Goal: Task Accomplishment & Management: Use online tool/utility

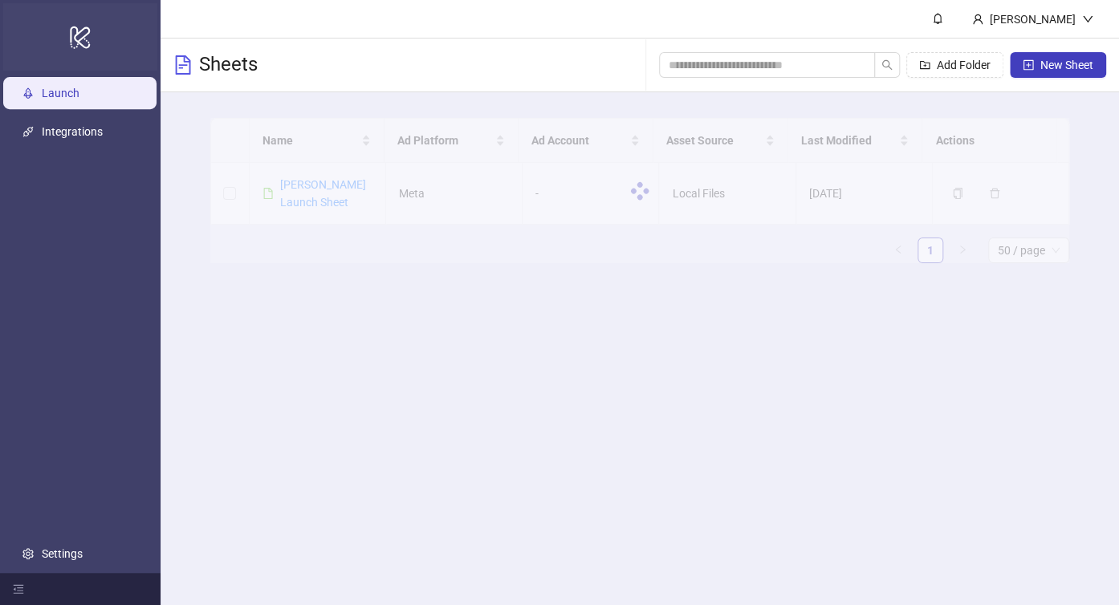
click at [81, 35] on icon "logo/logo-mobile" at bounding box center [80, 37] width 22 height 39
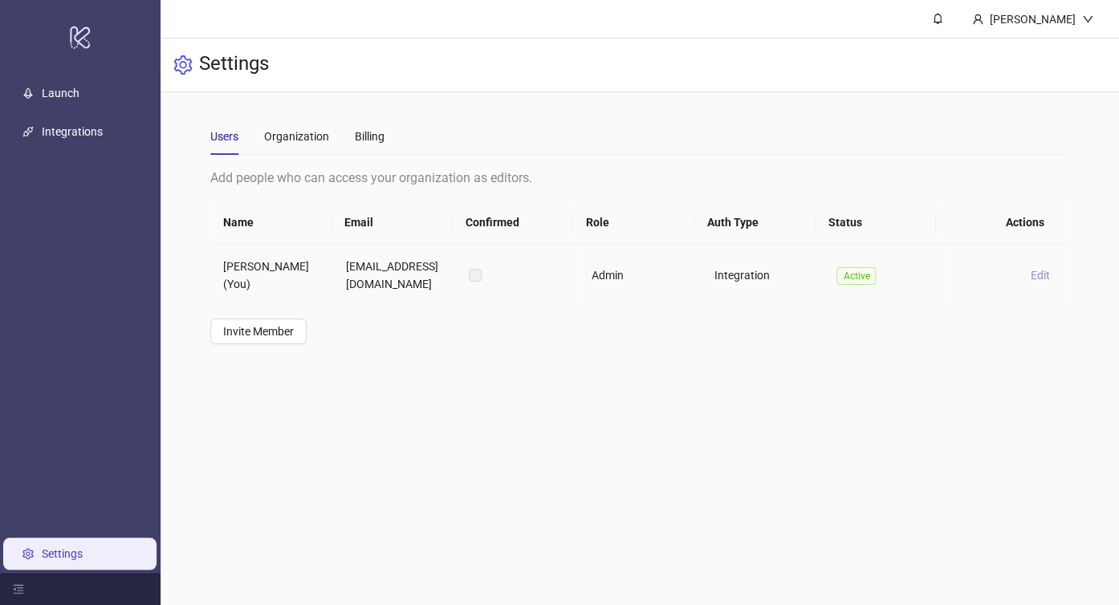
click at [1031, 273] on span "Edit" at bounding box center [1040, 275] width 19 height 13
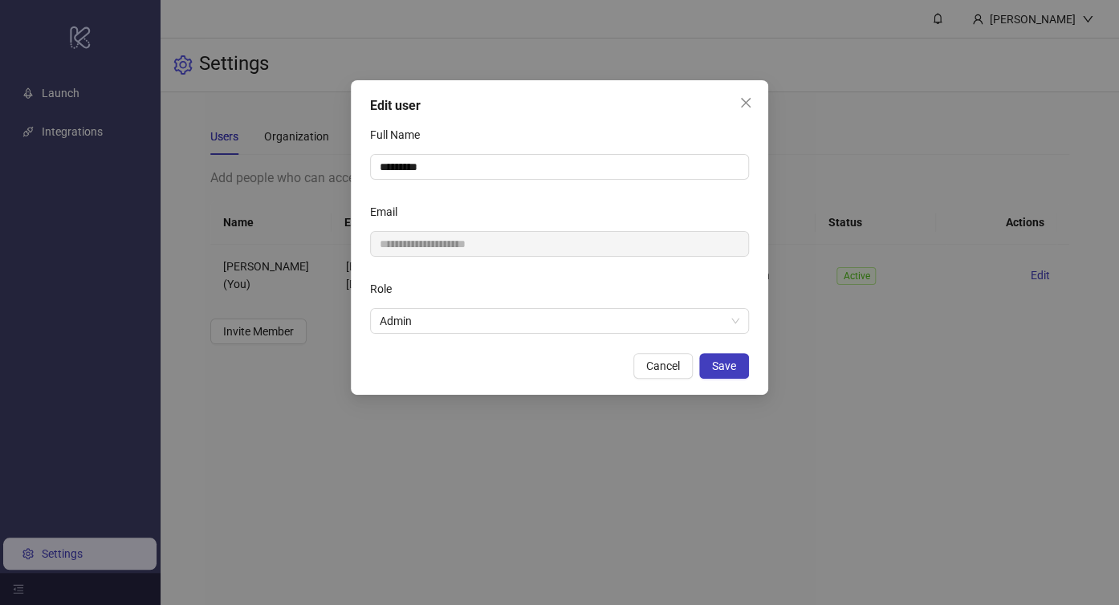
click at [751, 117] on div "**********" at bounding box center [559, 237] width 417 height 315
click at [750, 110] on button "Close" at bounding box center [746, 103] width 26 height 26
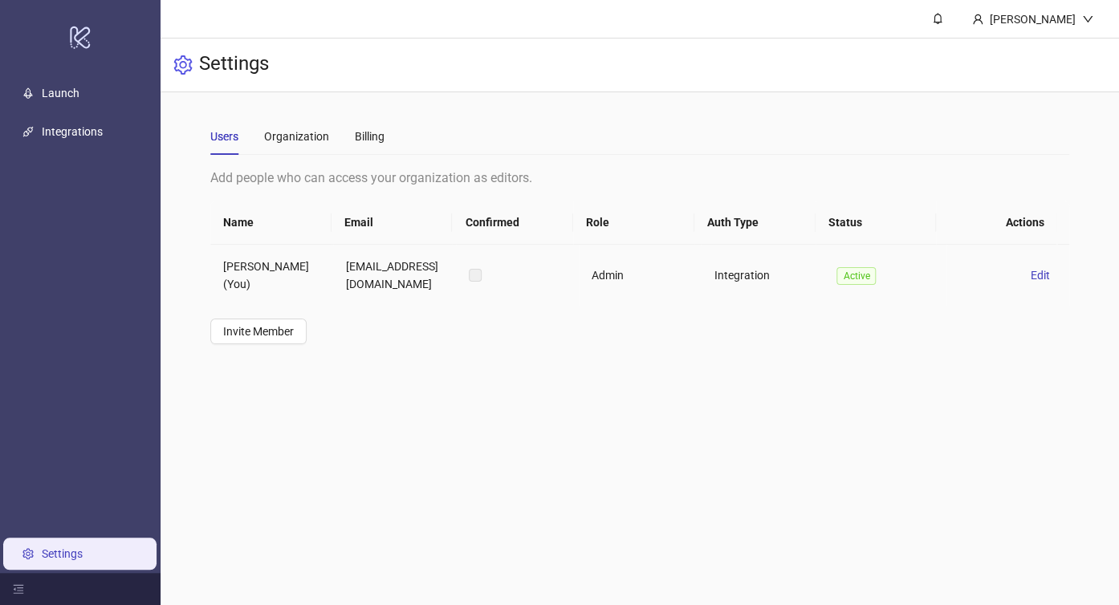
click at [293, 267] on td "Bảo Hoàng (You)" at bounding box center [271, 275] width 123 height 61
click at [362, 276] on td "baogamemail@gmail.com" at bounding box center [394, 275] width 123 height 61
click at [407, 270] on td "baogamemail@gmail.com" at bounding box center [394, 275] width 123 height 61
click at [75, 98] on link "Launch" at bounding box center [61, 93] width 38 height 13
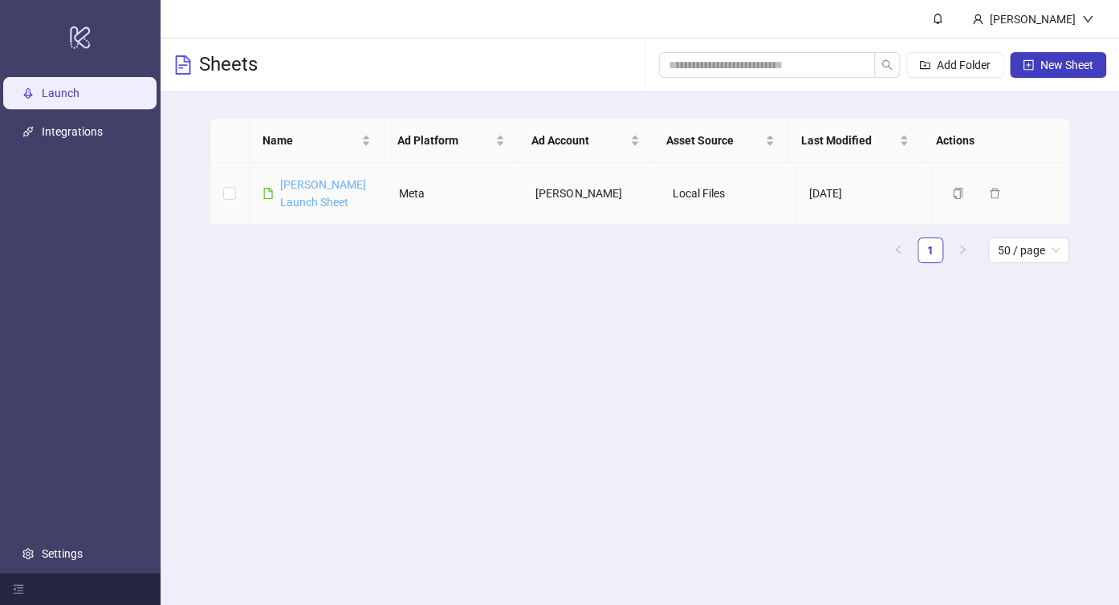
click at [337, 178] on link "[PERSON_NAME] Launch Sheet" at bounding box center [323, 193] width 86 height 30
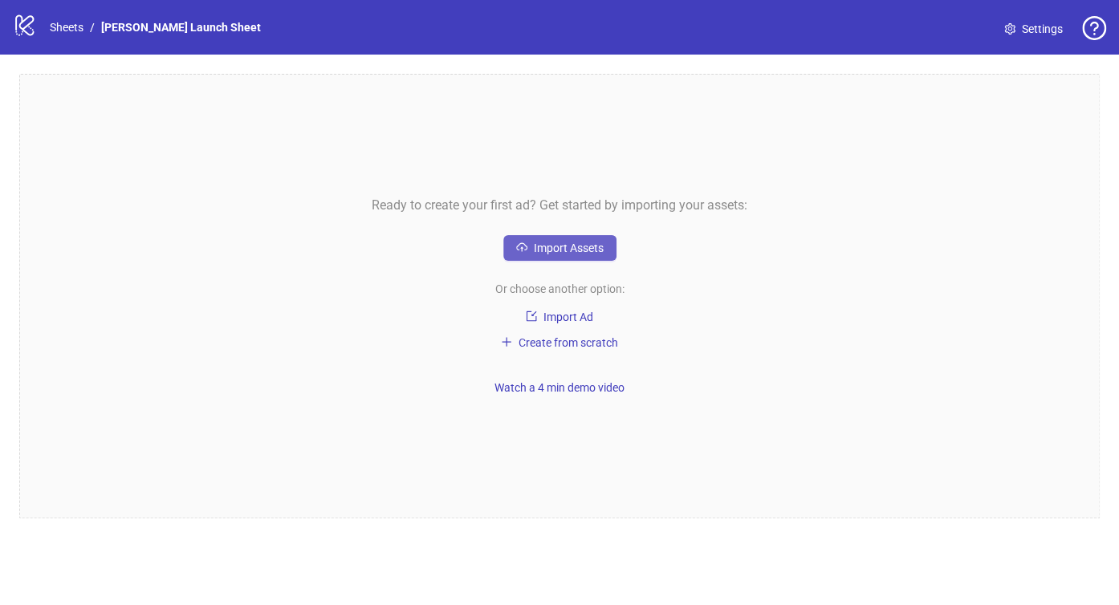
click at [540, 250] on span "Import Assets" at bounding box center [569, 248] width 70 height 13
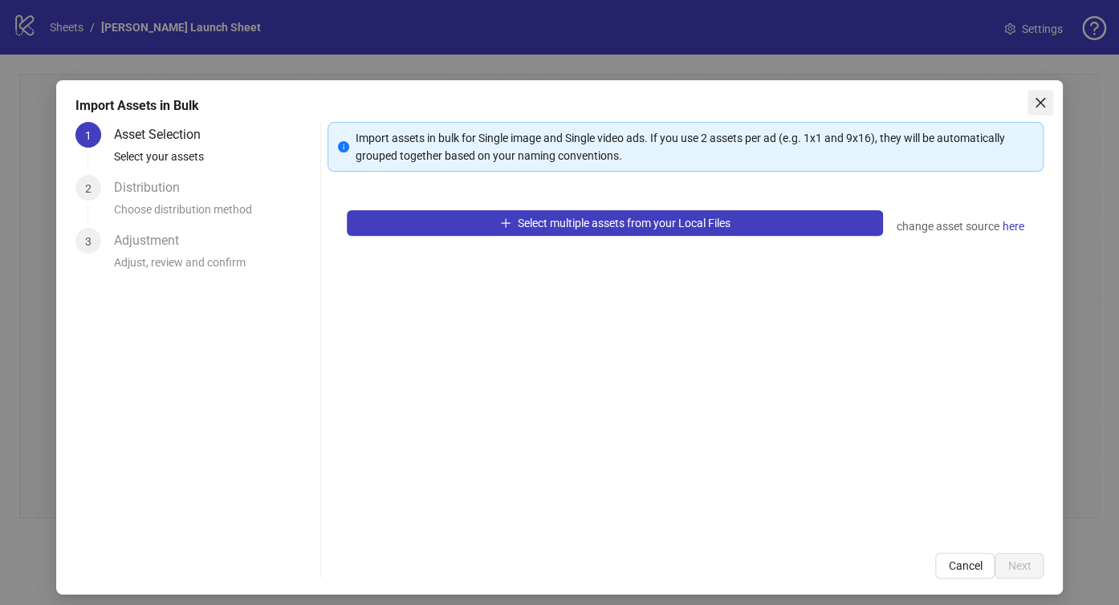
click at [1027, 112] on button "Close" at bounding box center [1040, 103] width 26 height 26
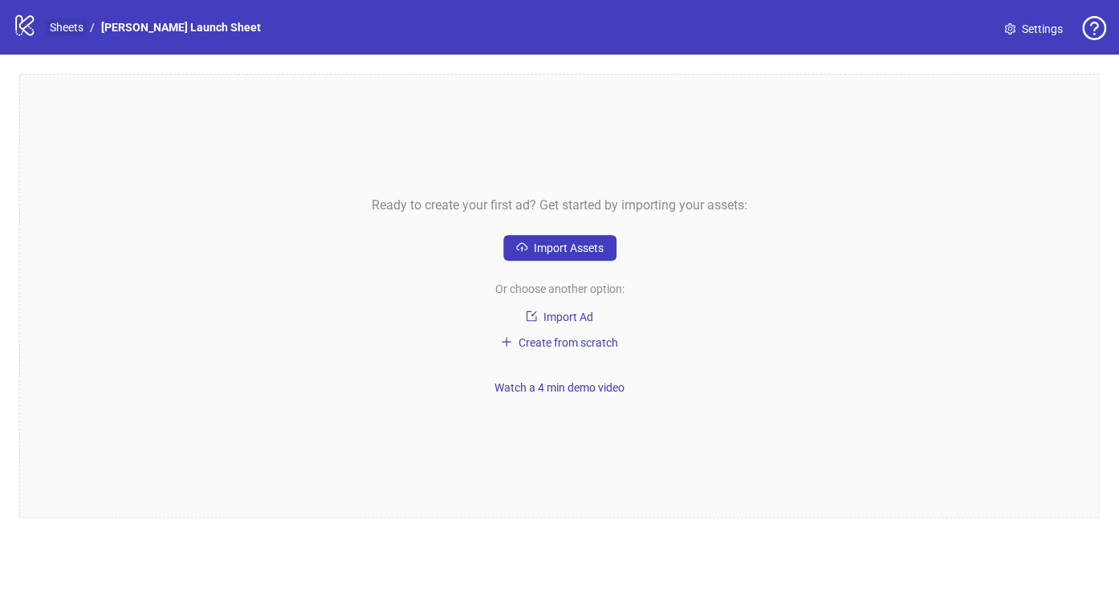
click at [74, 24] on link "Sheets" at bounding box center [67, 27] width 40 height 18
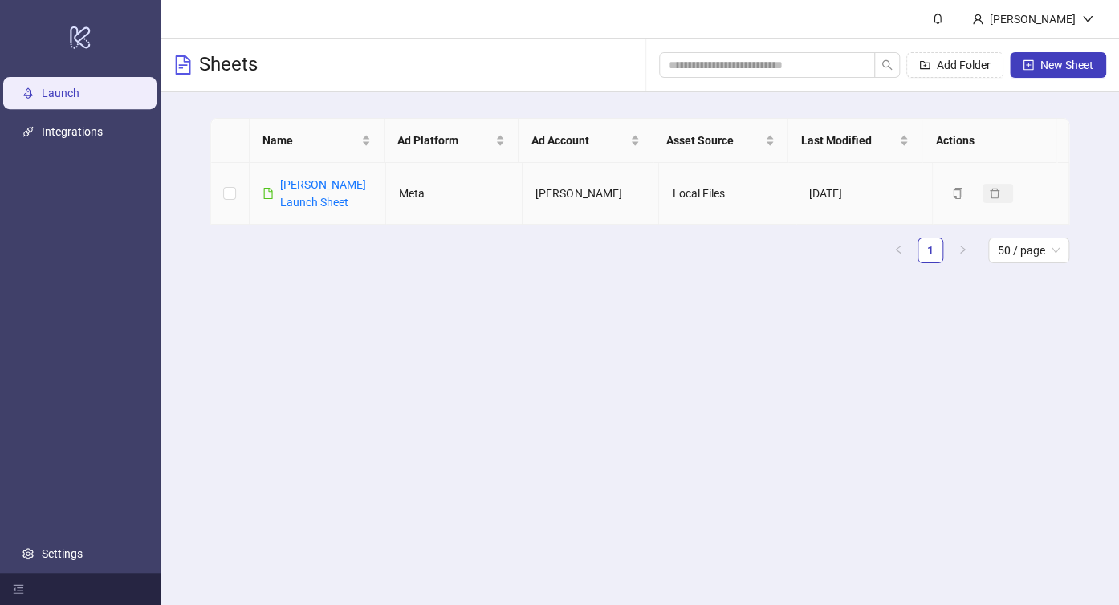
click at [989, 189] on button "Delete" at bounding box center [997, 193] width 30 height 19
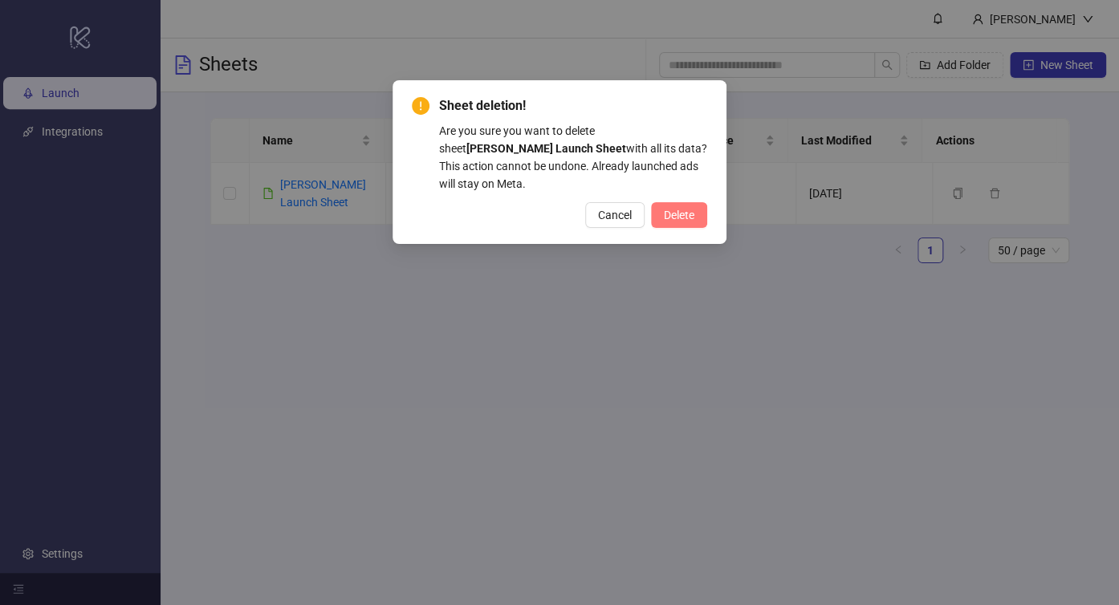
click at [680, 209] on span "Delete" at bounding box center [679, 215] width 30 height 13
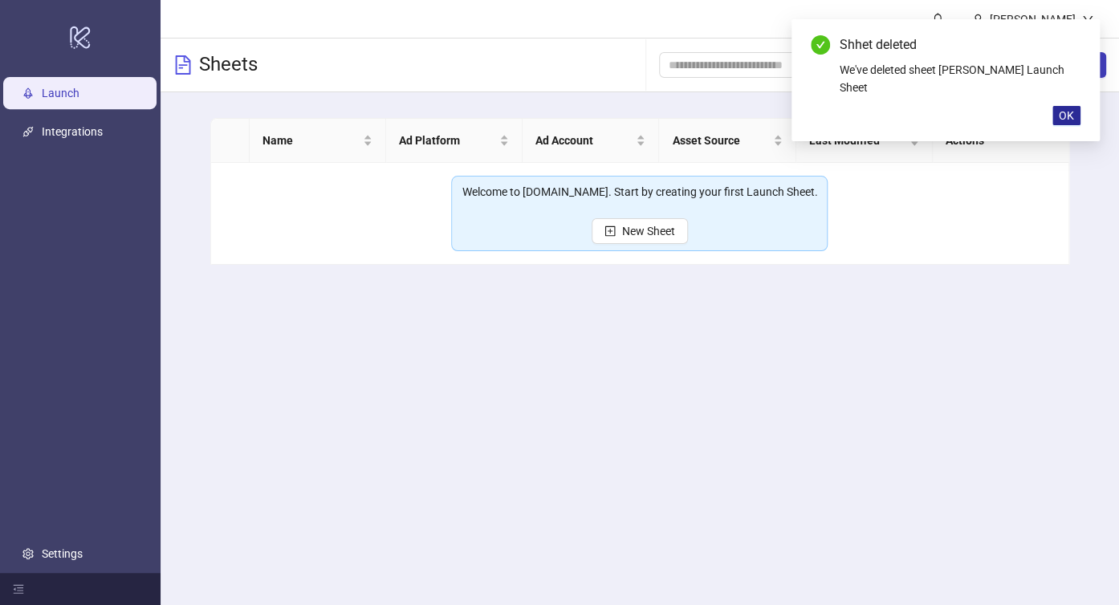
click at [1063, 106] on button "OK" at bounding box center [1066, 115] width 28 height 19
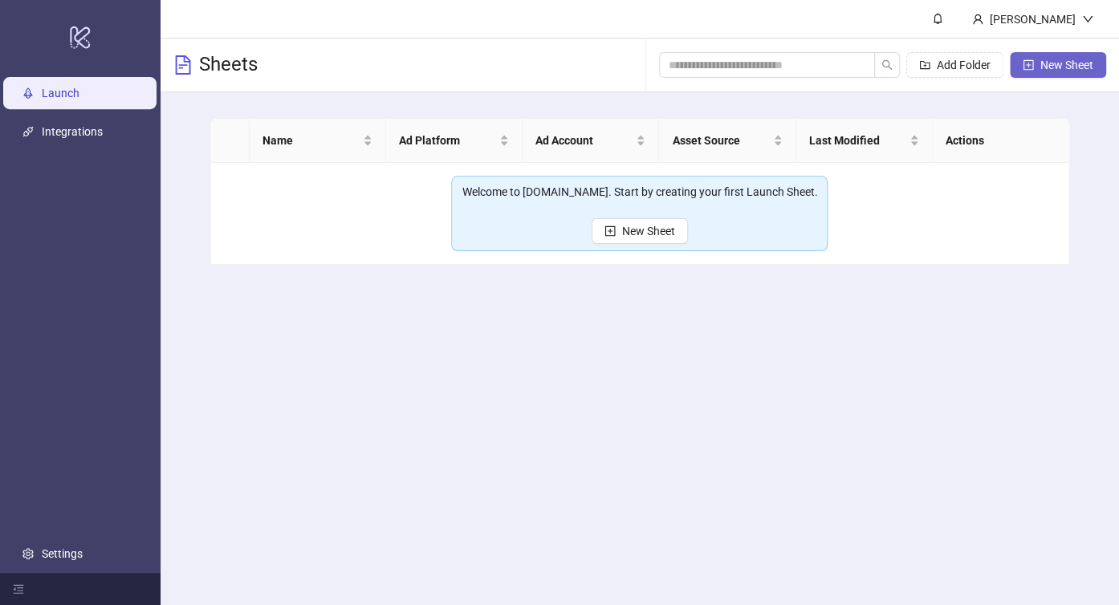
click at [1075, 65] on span "New Sheet" at bounding box center [1066, 65] width 53 height 13
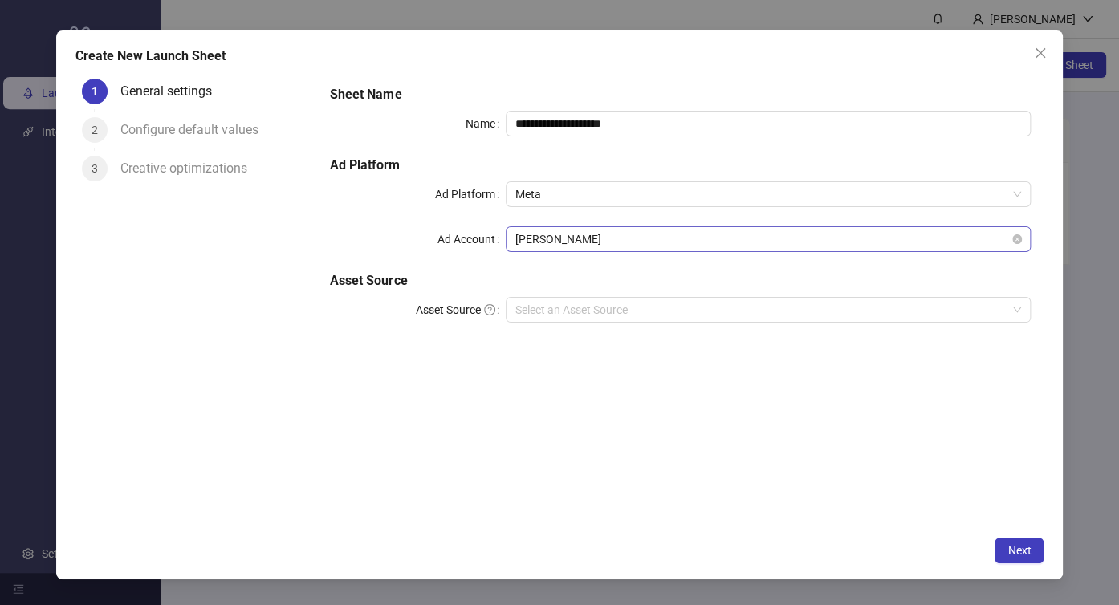
click at [582, 250] on div "Ngọc Bảo" at bounding box center [769, 239] width 526 height 26
click at [466, 345] on div "**********" at bounding box center [680, 214] width 714 height 270
click at [546, 314] on input "Asset Source" at bounding box center [761, 310] width 492 height 24
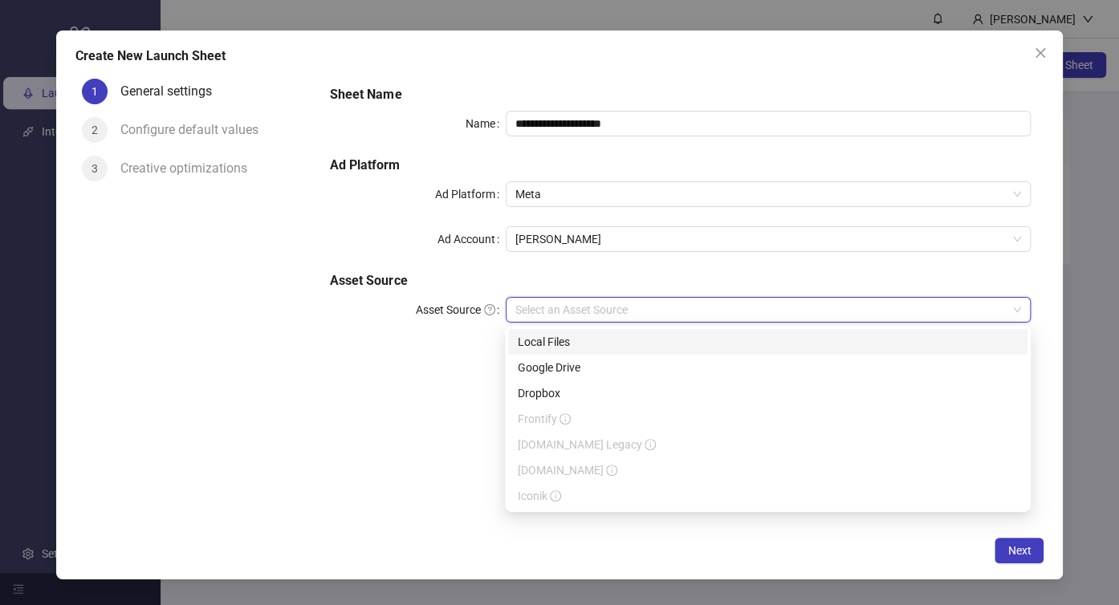
click at [546, 344] on div "Local Files" at bounding box center [768, 342] width 500 height 18
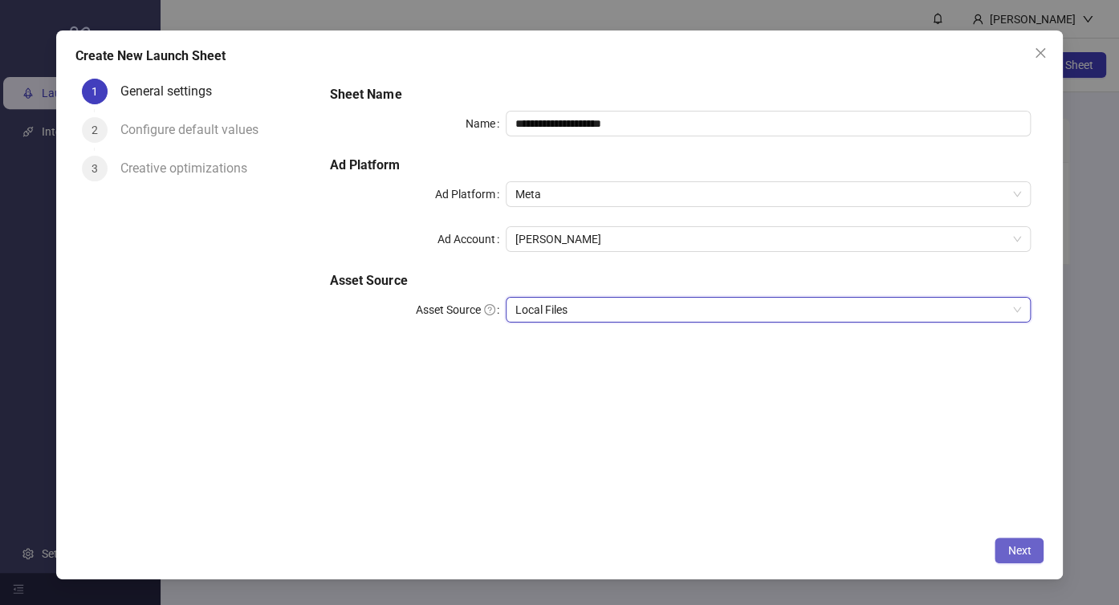
click at [1005, 559] on button "Next" at bounding box center [1018, 551] width 49 height 26
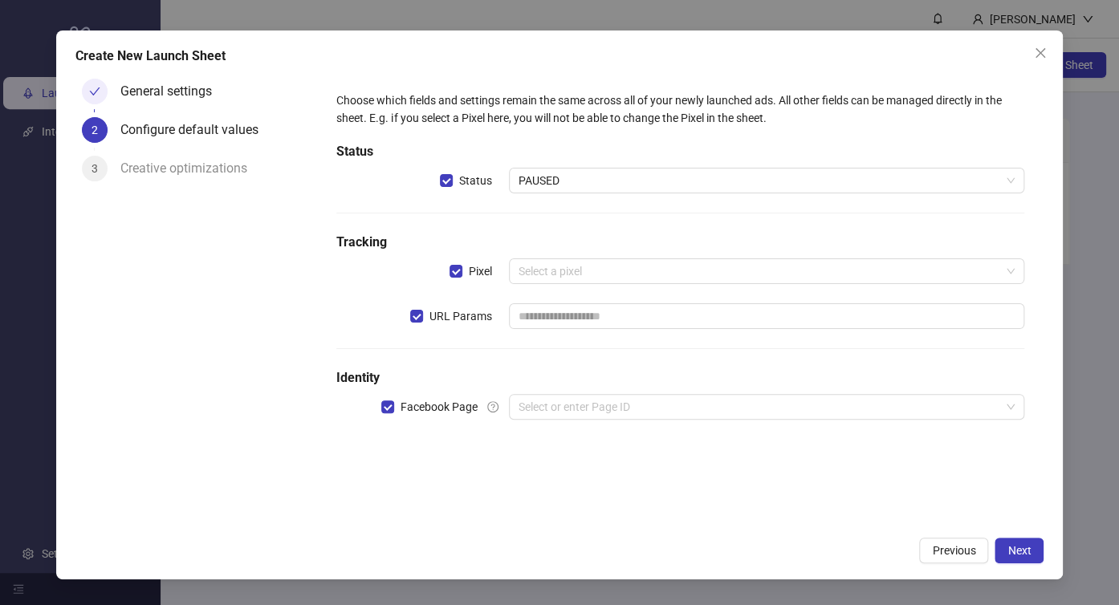
click at [437, 184] on div "Status" at bounding box center [422, 181] width 172 height 26
click at [458, 263] on label "Pixel" at bounding box center [473, 271] width 49 height 18
click at [427, 302] on div "Choose which fields and settings remain the same across all of your newly launc…" at bounding box center [680, 265] width 701 height 360
click at [1006, 555] on button "Next" at bounding box center [1018, 551] width 49 height 26
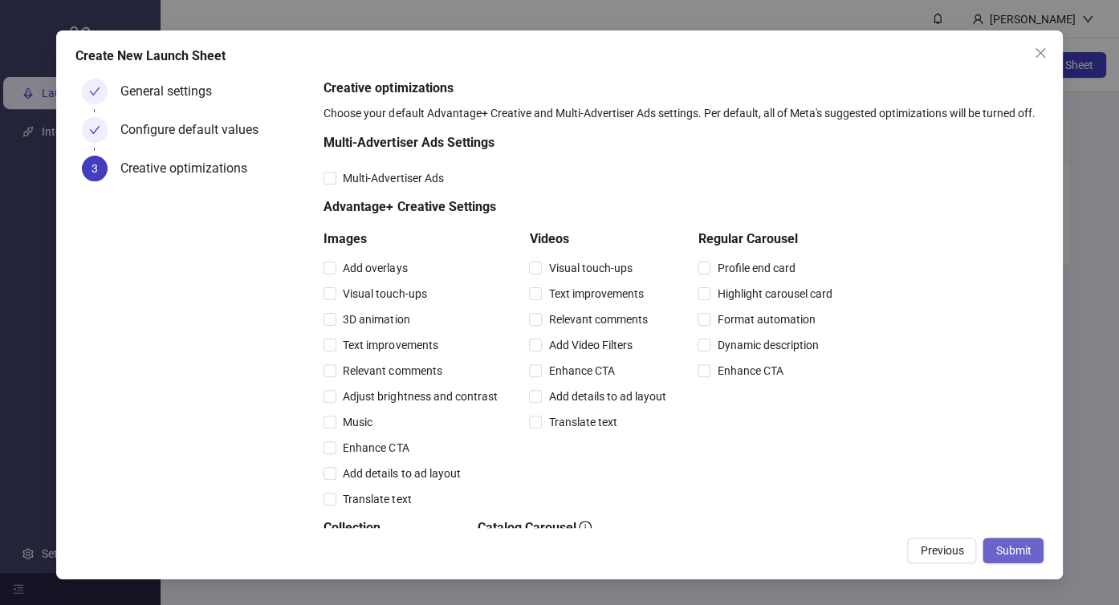
click at [1007, 543] on button "Submit" at bounding box center [1012, 551] width 61 height 26
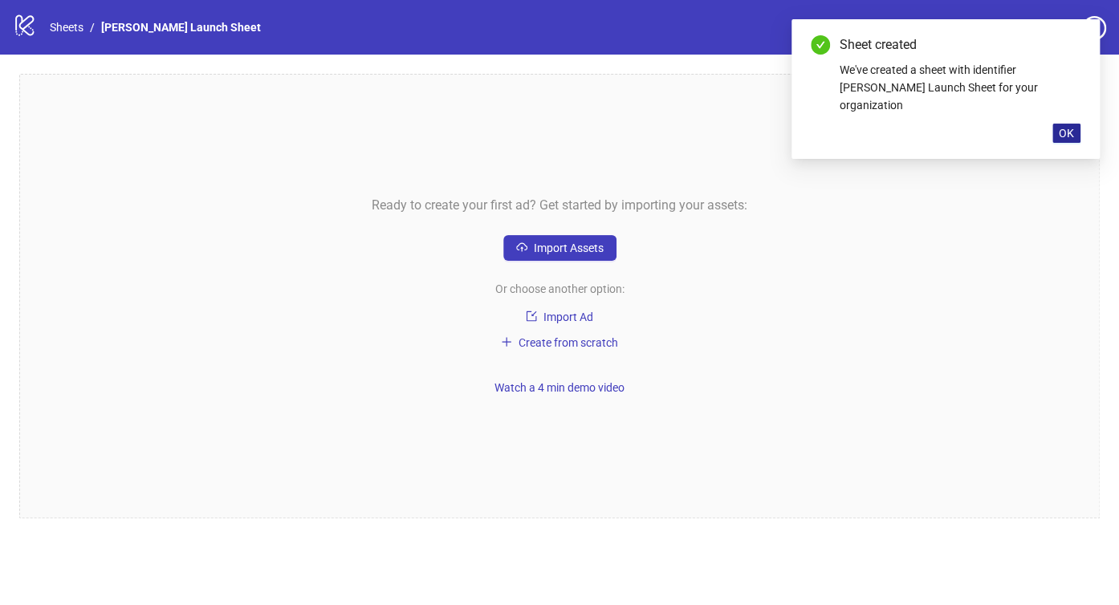
click at [1059, 127] on span "OK" at bounding box center [1066, 133] width 15 height 13
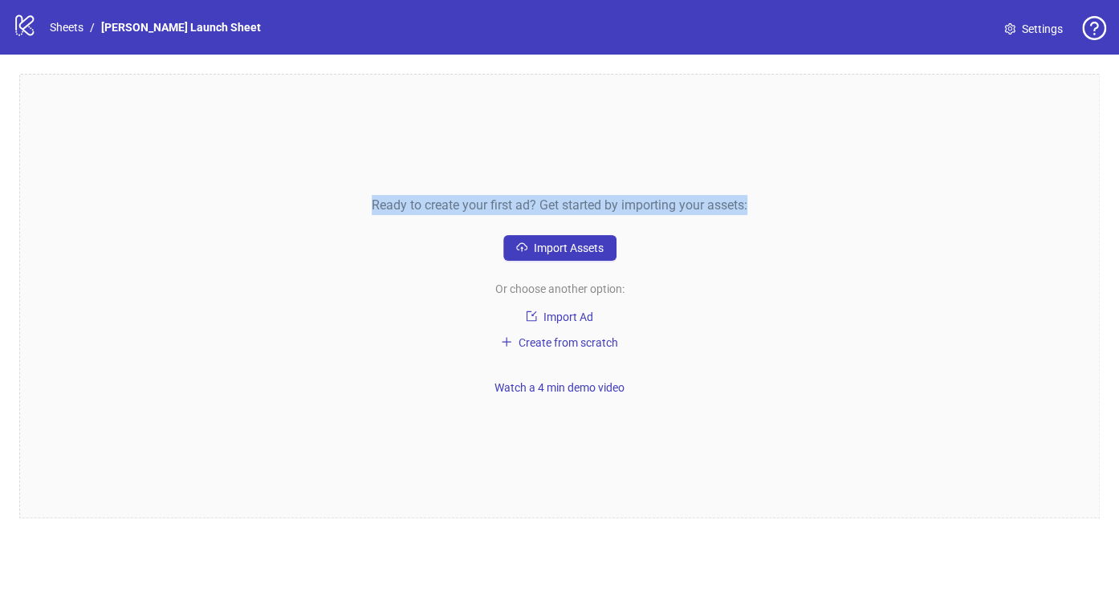
drag, startPoint x: 781, startPoint y: 199, endPoint x: 364, endPoint y: 189, distance: 417.5
click at [364, 189] on div "Ready to create your first ad? Get started by importing your assets: Import Ass…" at bounding box center [559, 296] width 1080 height 445
click at [401, 193] on div "Ready to create your first ad? Get started by importing your assets: Import Ass…" at bounding box center [559, 296] width 1080 height 445
drag, startPoint x: 538, startPoint y: 203, endPoint x: 780, endPoint y: 203, distance: 242.4
click at [780, 203] on div "Ready to create your first ad? Get started by importing your assets: Import Ass…" at bounding box center [559, 296] width 1080 height 445
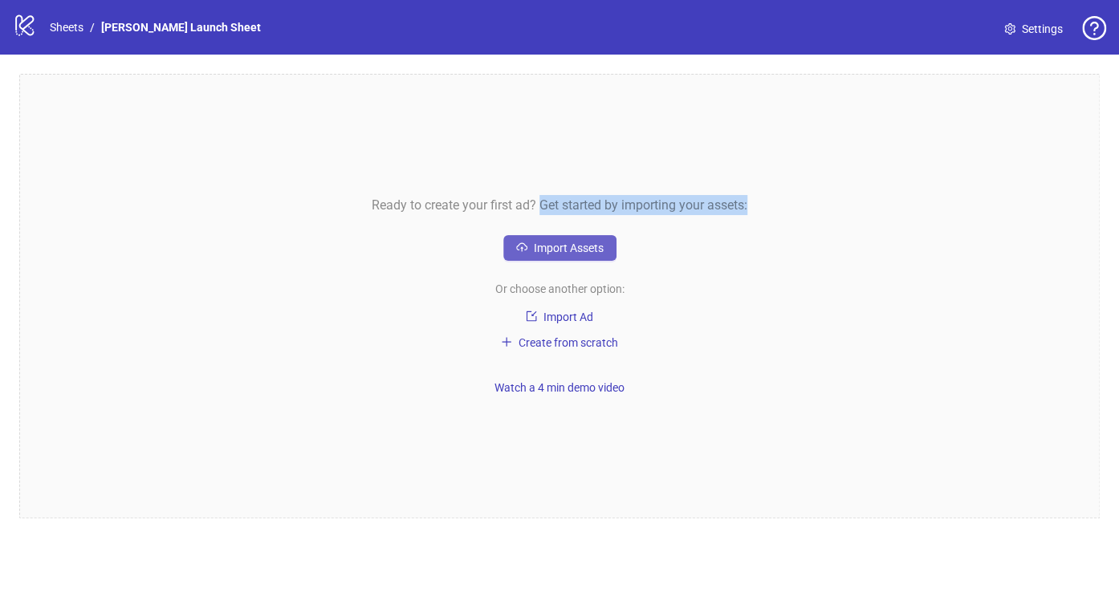
click at [556, 238] on button "Import Assets" at bounding box center [559, 248] width 113 height 26
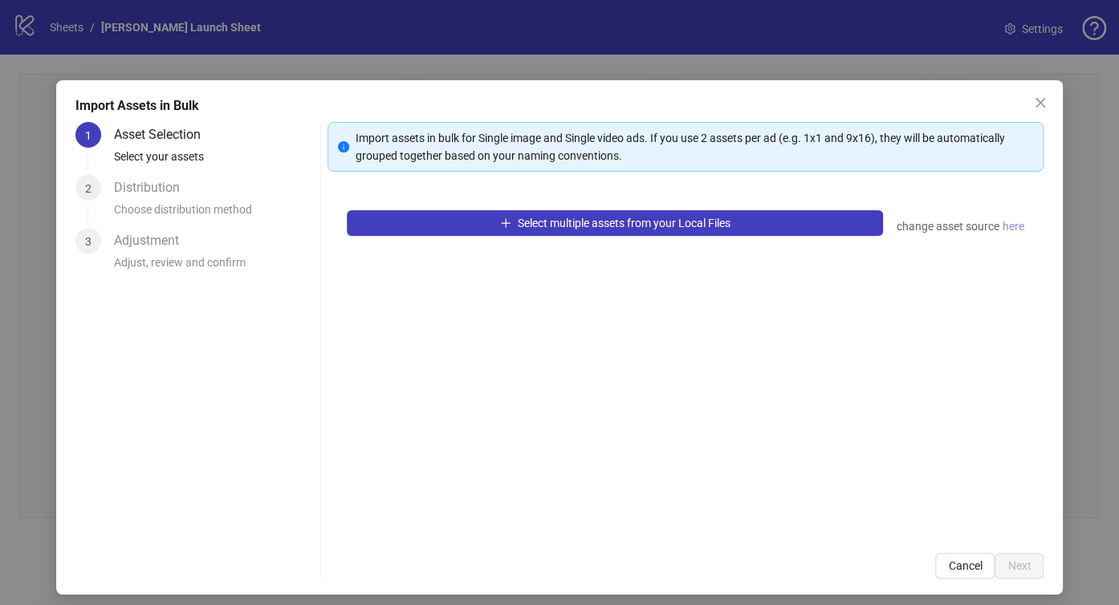
click at [1002, 230] on span "here" at bounding box center [1013, 227] width 22 height 18
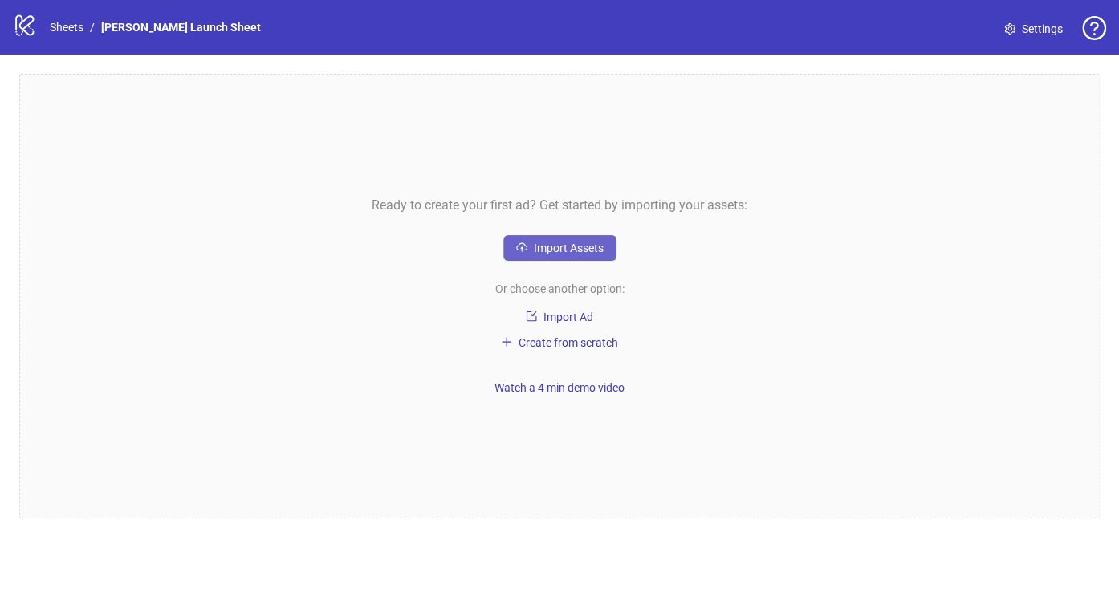
click at [568, 254] on button "Import Assets" at bounding box center [559, 248] width 113 height 26
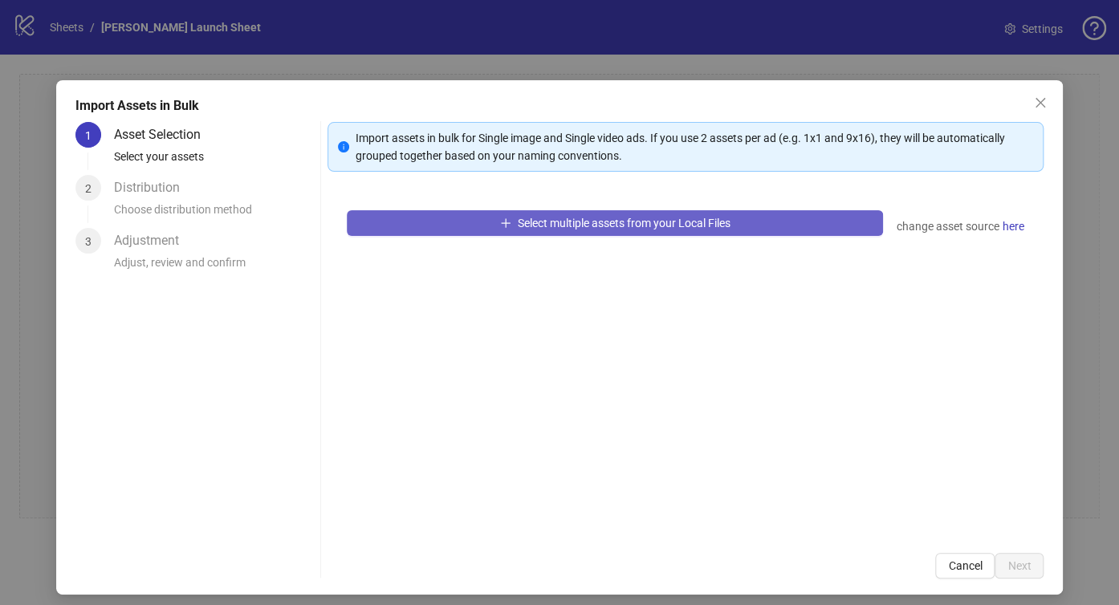
click at [648, 229] on span "Select multiple assets from your Local Files" at bounding box center [624, 223] width 213 height 13
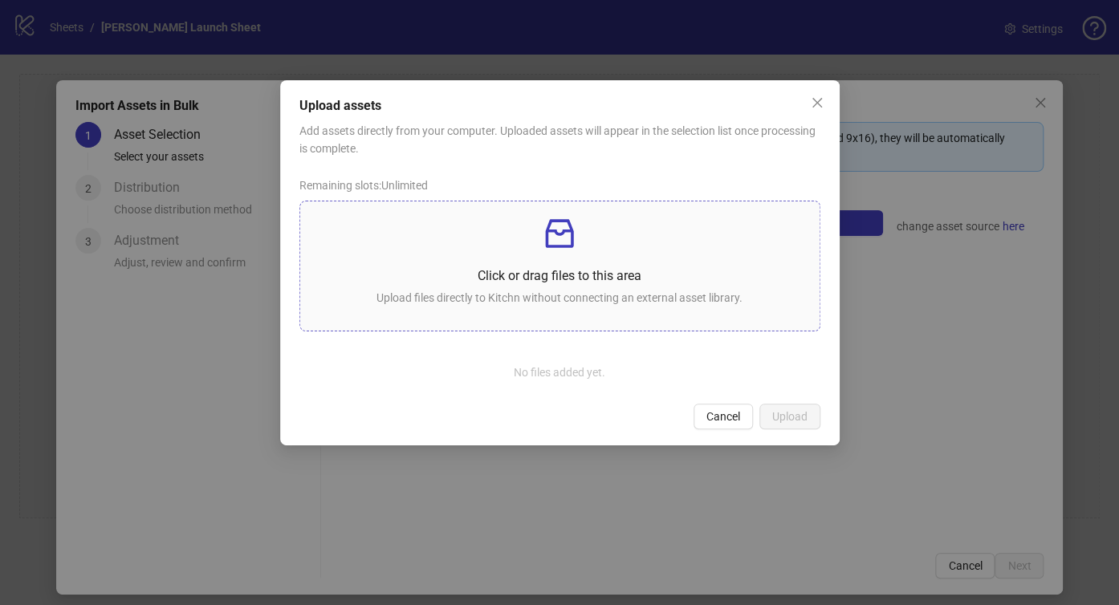
click at [523, 254] on div "Click or drag files to this area Upload files directly to Kitchn without connec…" at bounding box center [560, 266] width 494 height 104
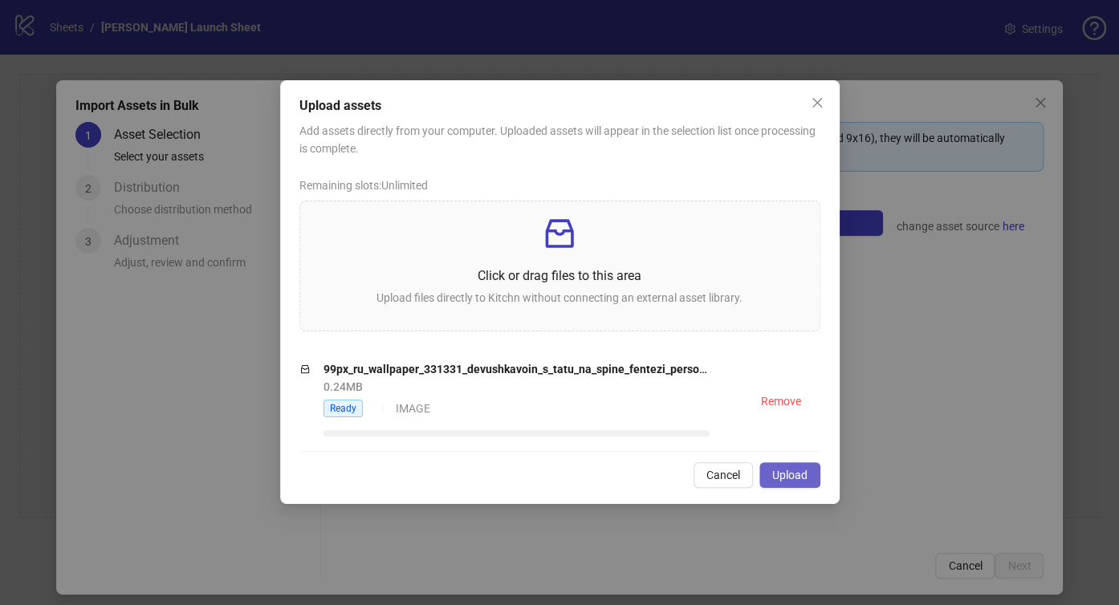
click at [784, 470] on span "Upload" at bounding box center [789, 475] width 35 height 13
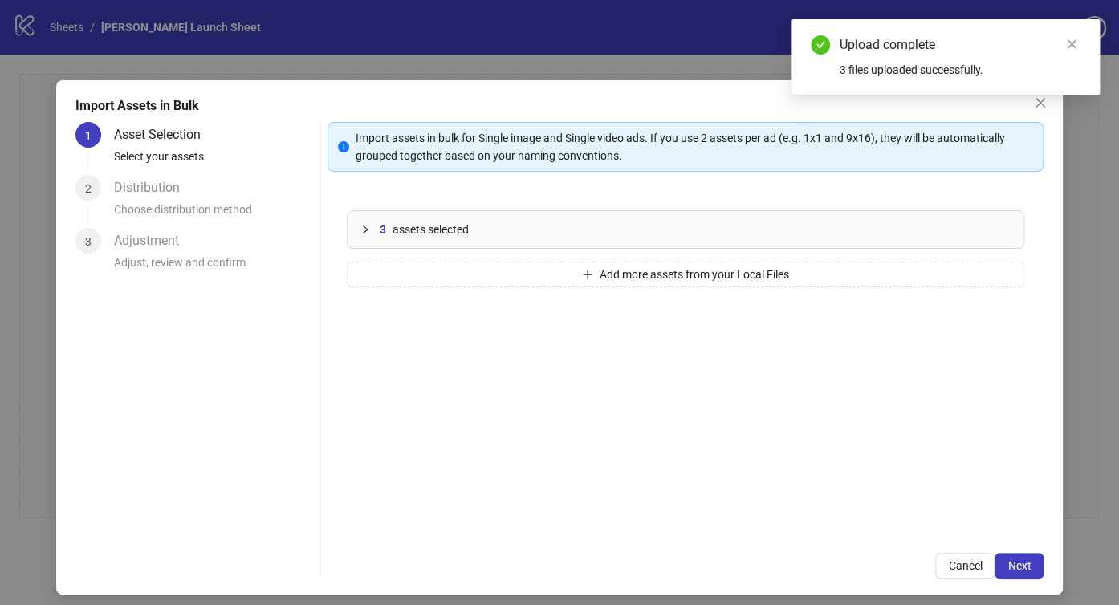
click at [380, 221] on span "3" at bounding box center [383, 230] width 6 height 18
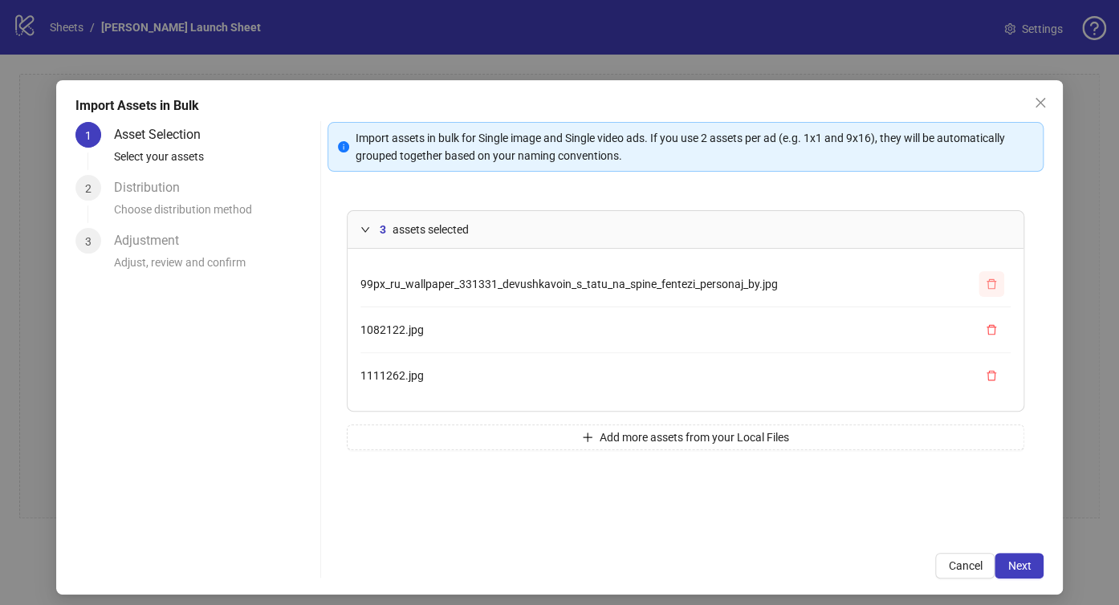
click at [978, 285] on button "button" at bounding box center [991, 284] width 26 height 26
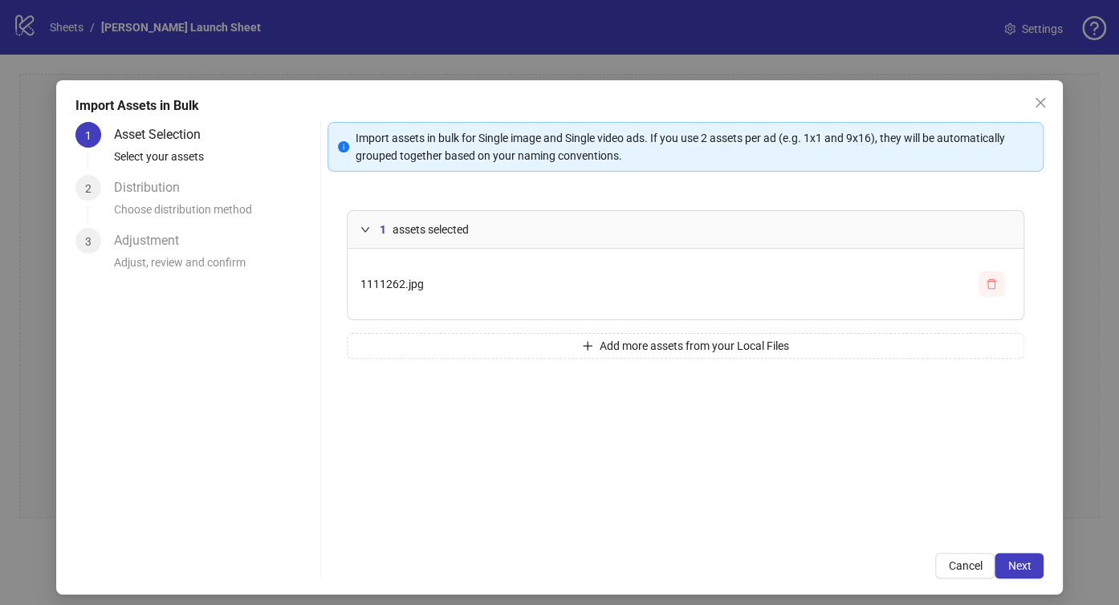
click at [978, 285] on button "button" at bounding box center [991, 284] width 26 height 26
click at [973, 285] on div "1 assets selected 1111262.jpg Add more assets from your Local Files" at bounding box center [685, 362] width 716 height 343
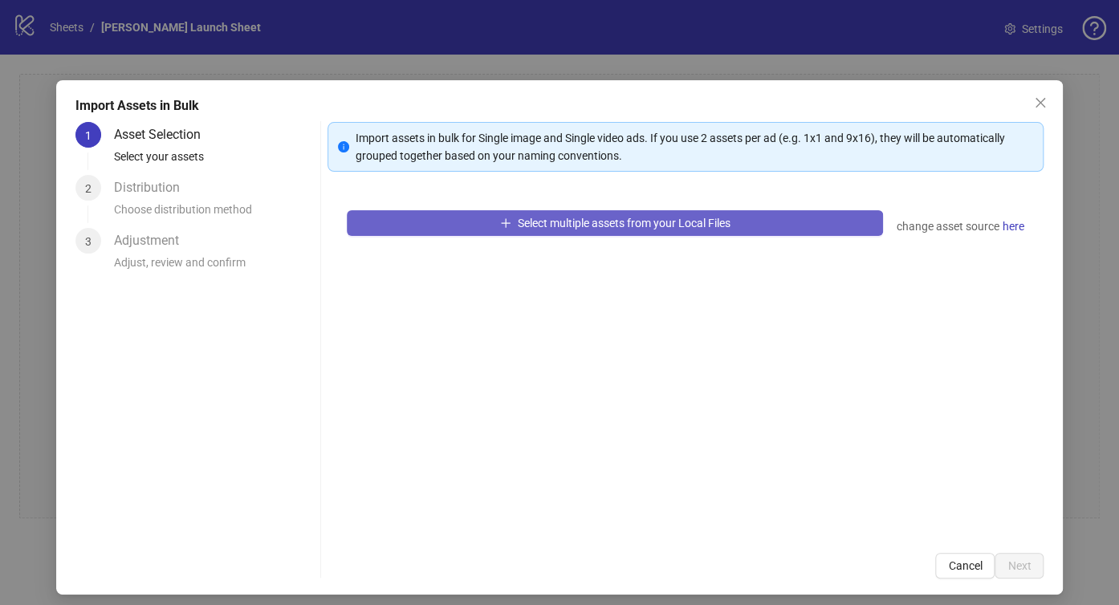
click at [746, 222] on button "Select multiple assets from your Local Files" at bounding box center [615, 223] width 536 height 26
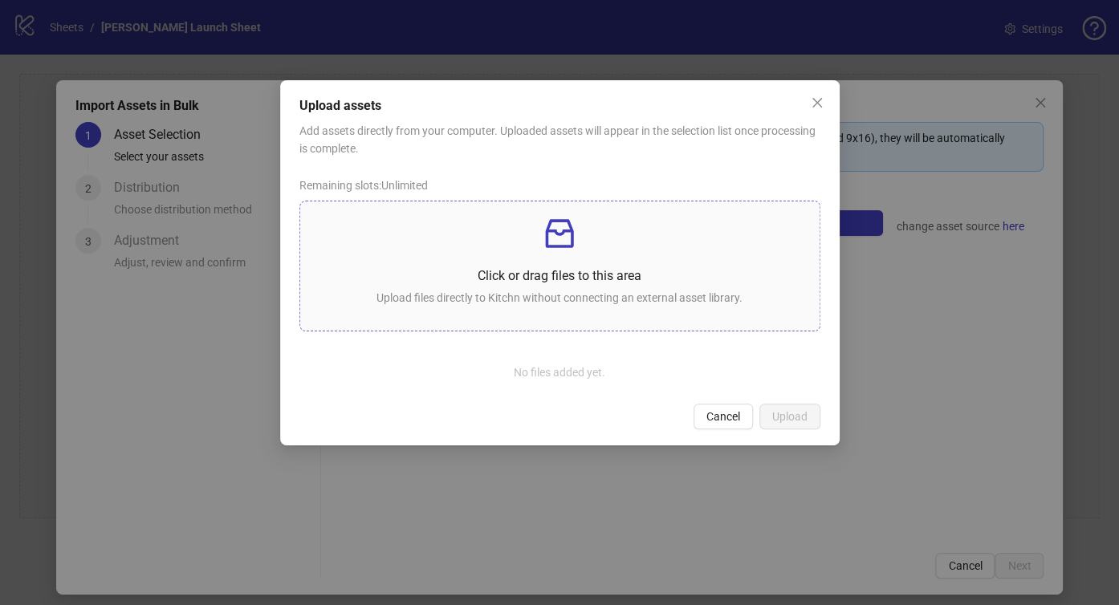
click at [543, 268] on p "Click or drag files to this area" at bounding box center [560, 276] width 494 height 20
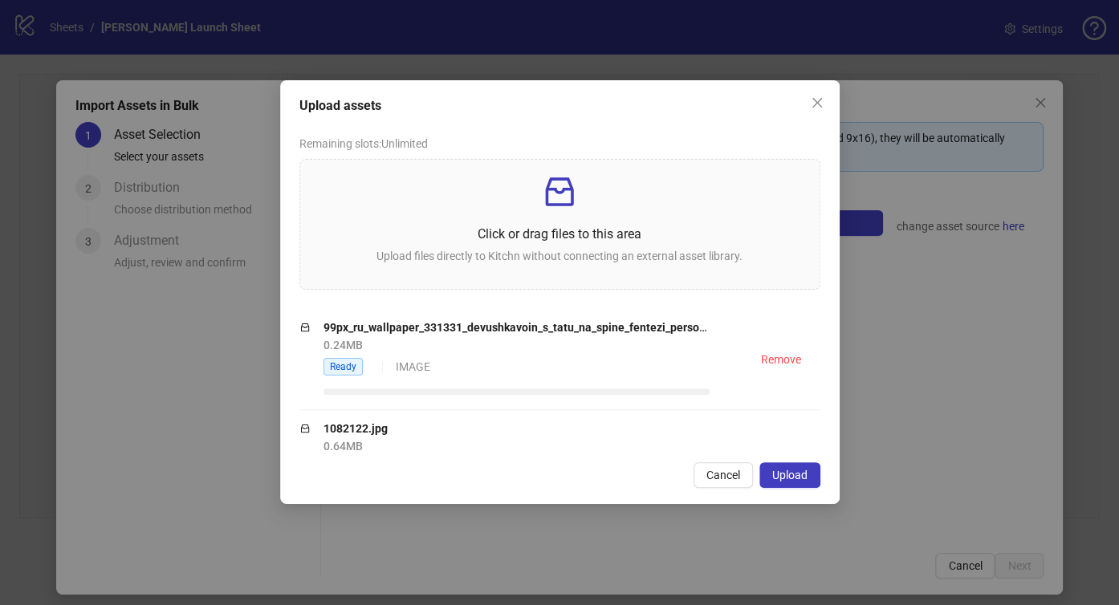
scroll to position [201, 0]
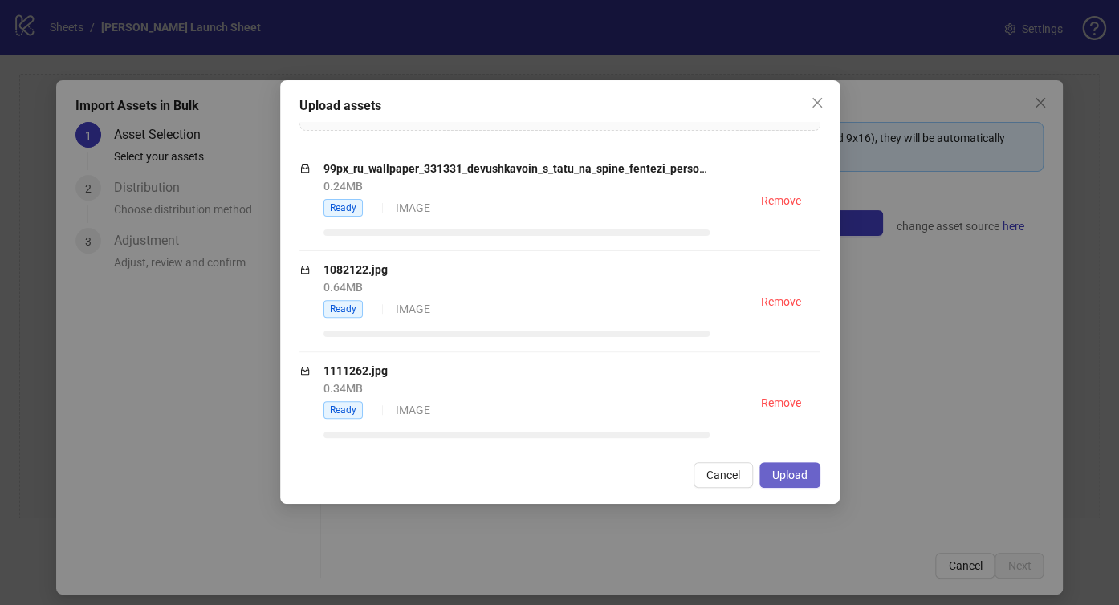
click at [783, 469] on span "Upload" at bounding box center [789, 475] width 35 height 13
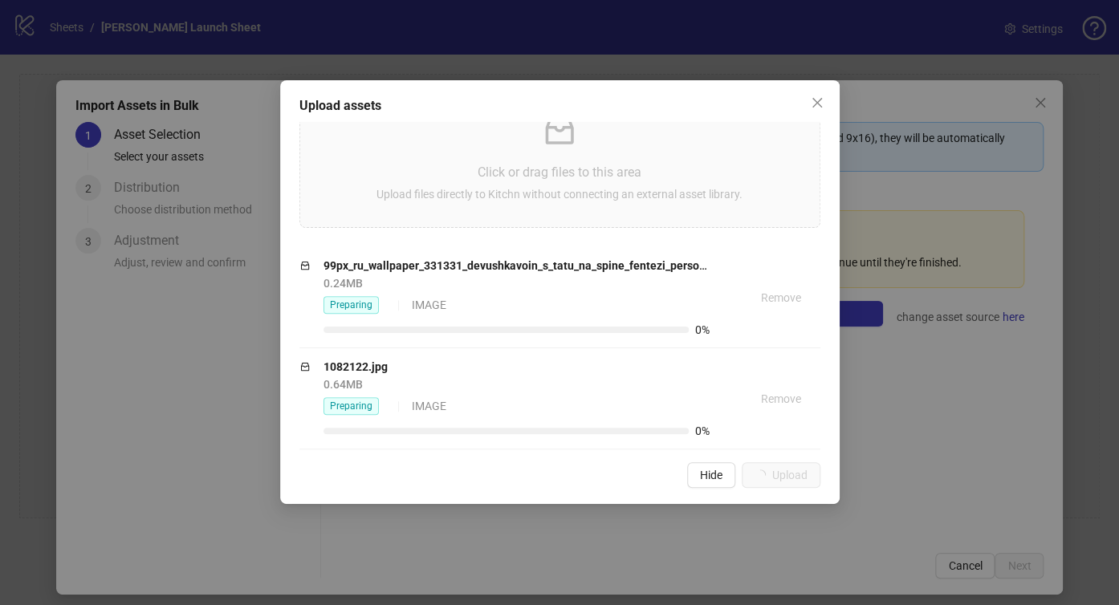
scroll to position [297, 0]
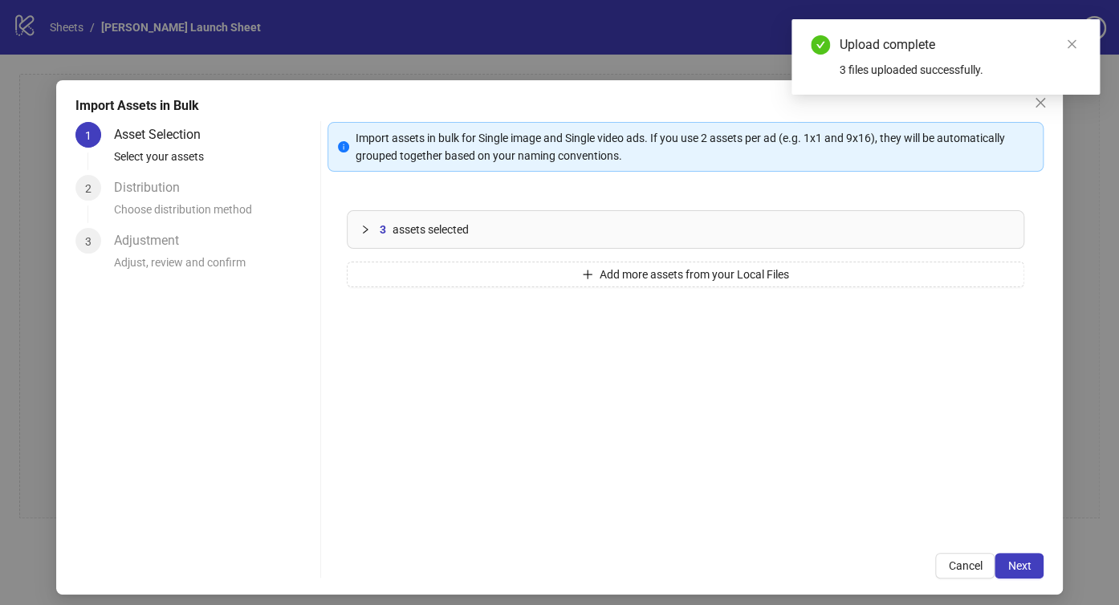
click at [688, 234] on div "3 assets selected" at bounding box center [695, 230] width 631 height 18
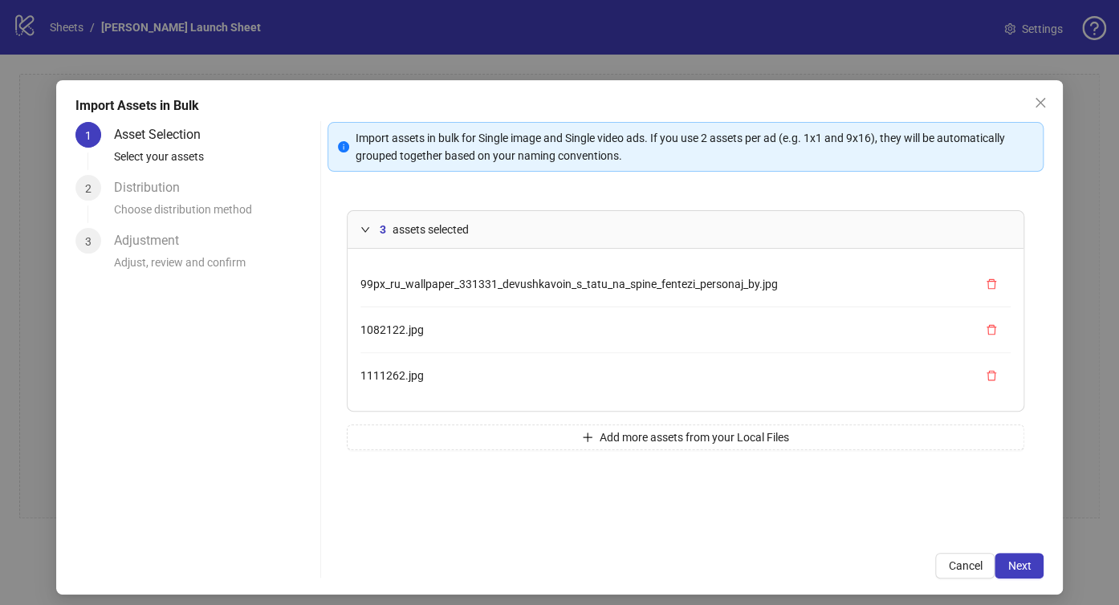
click at [122, 331] on div "1 Asset Selection Select your assets 2 Distribution Choose distribution method …" at bounding box center [194, 350] width 238 height 457
click at [152, 203] on div "Choose distribution method" at bounding box center [214, 214] width 200 height 27
click at [986, 289] on span "button" at bounding box center [991, 284] width 11 height 13
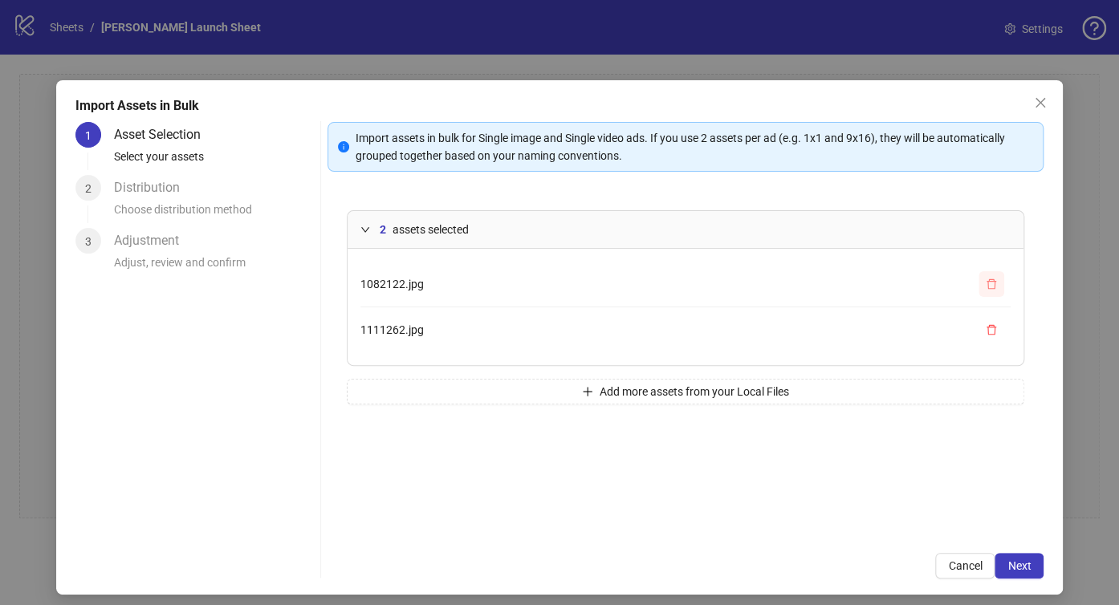
click at [986, 285] on icon "delete" at bounding box center [991, 284] width 11 height 11
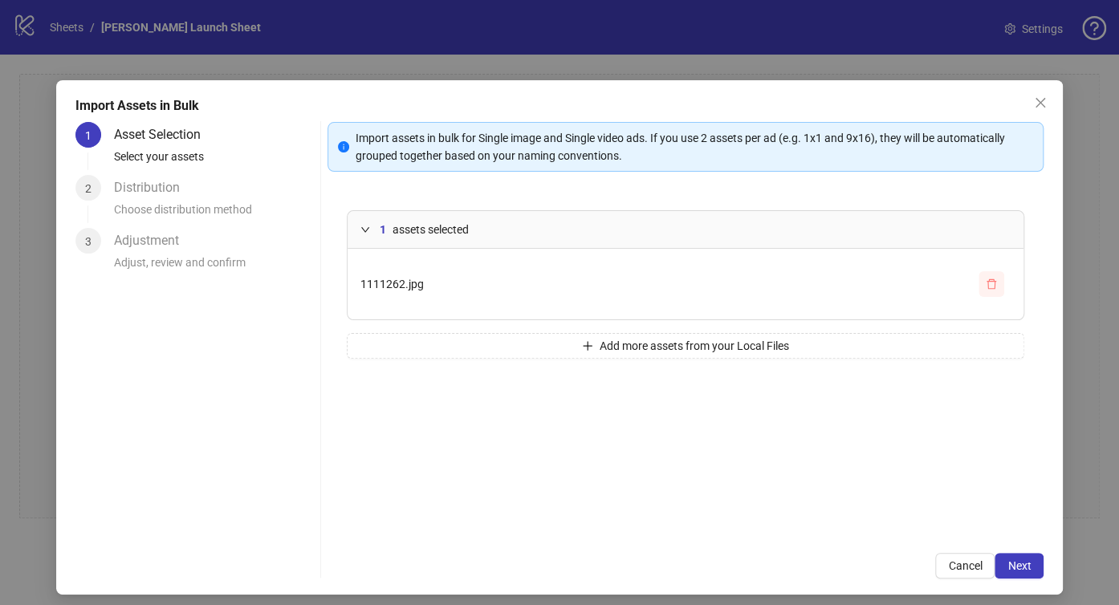
click at [986, 285] on icon "delete" at bounding box center [991, 284] width 11 height 11
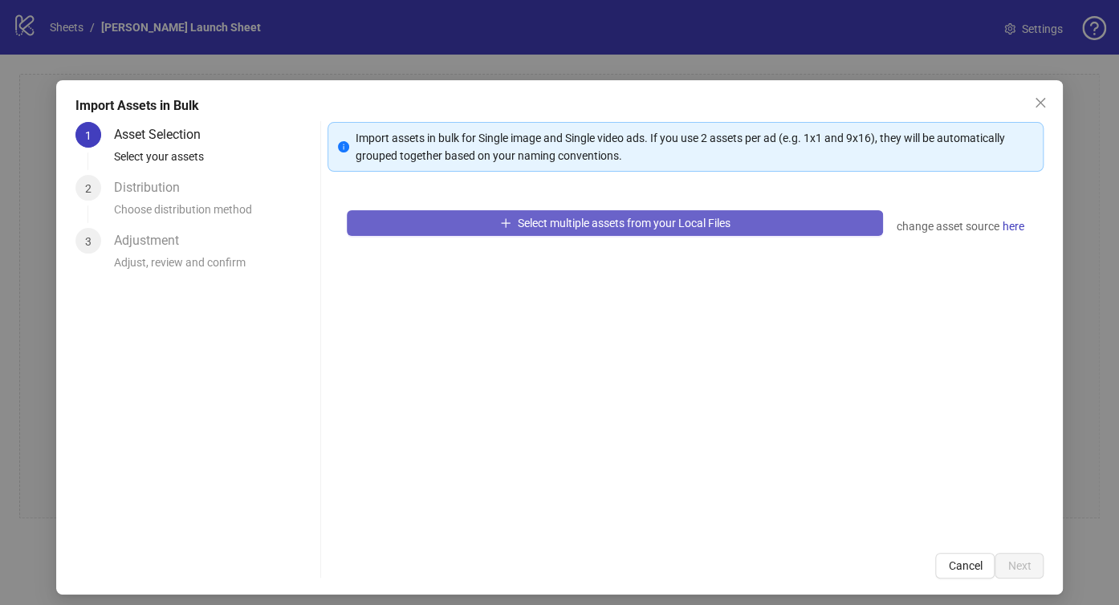
click at [807, 219] on button "Select multiple assets from your Local Files" at bounding box center [615, 223] width 536 height 26
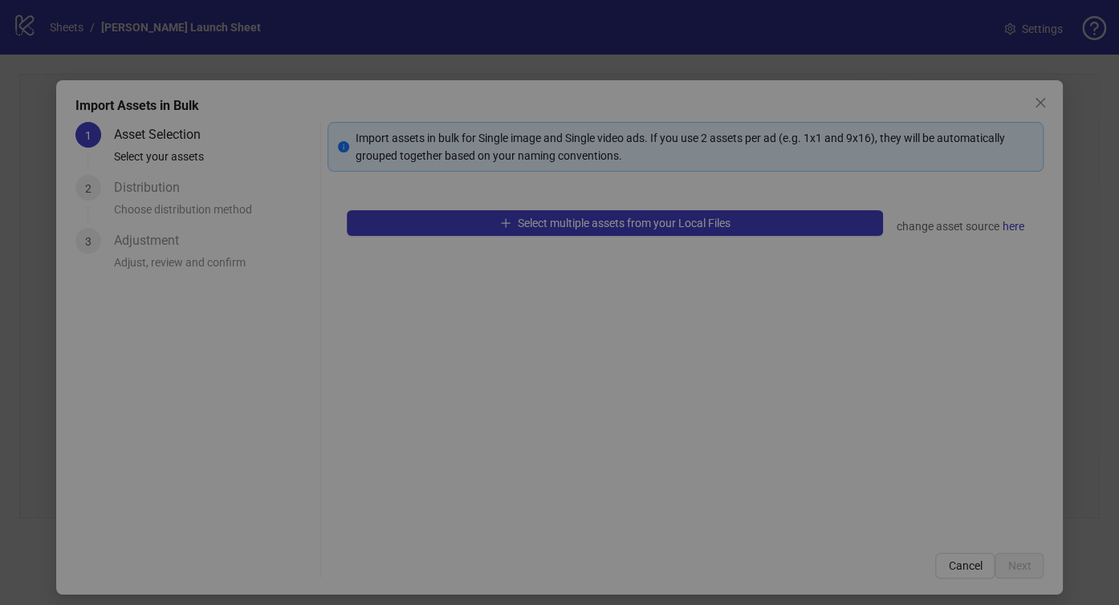
scroll to position [0, 0]
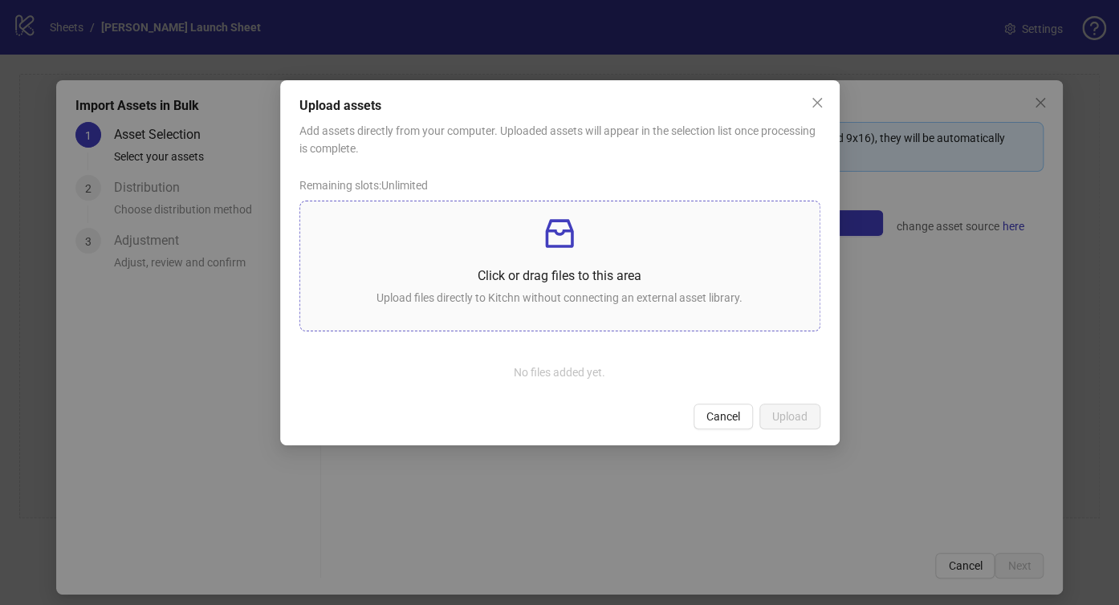
click at [518, 242] on p at bounding box center [560, 233] width 494 height 39
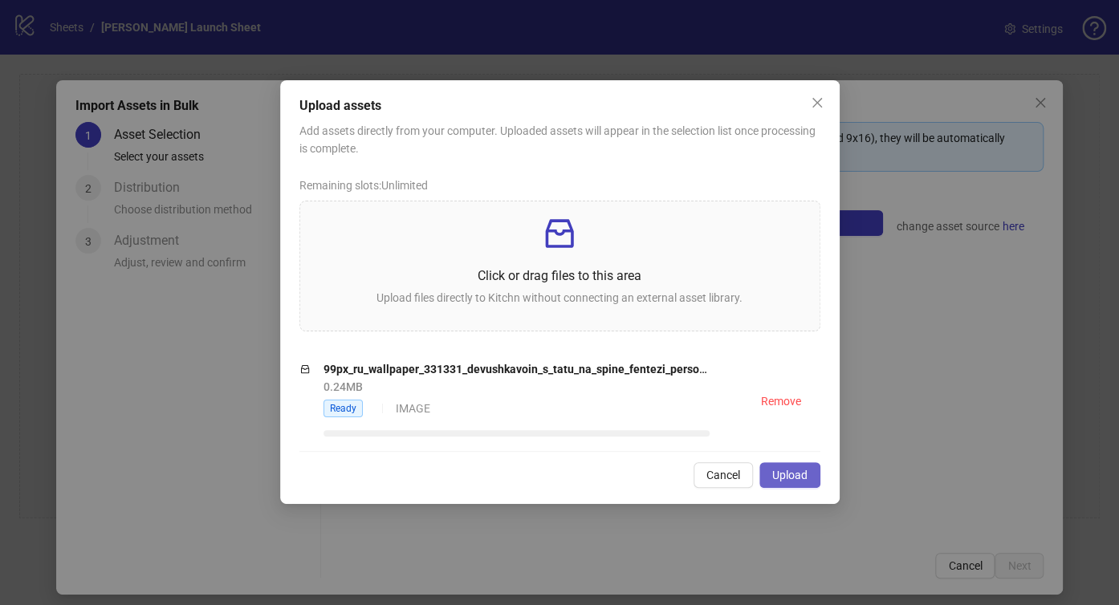
click at [791, 473] on span "Upload" at bounding box center [789, 475] width 35 height 13
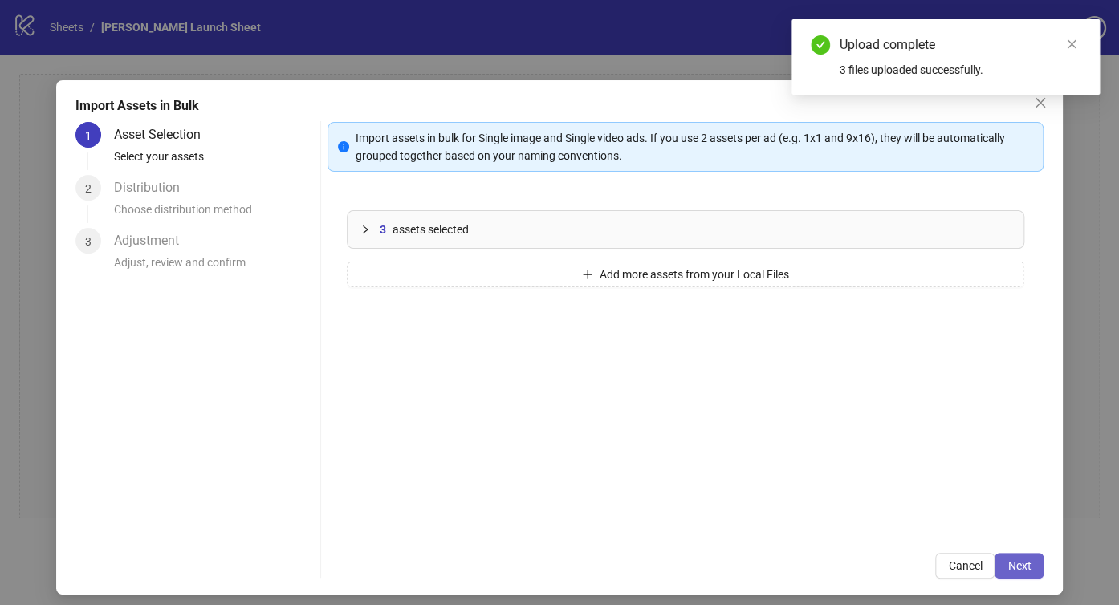
click at [998, 553] on button "Next" at bounding box center [1018, 566] width 49 height 26
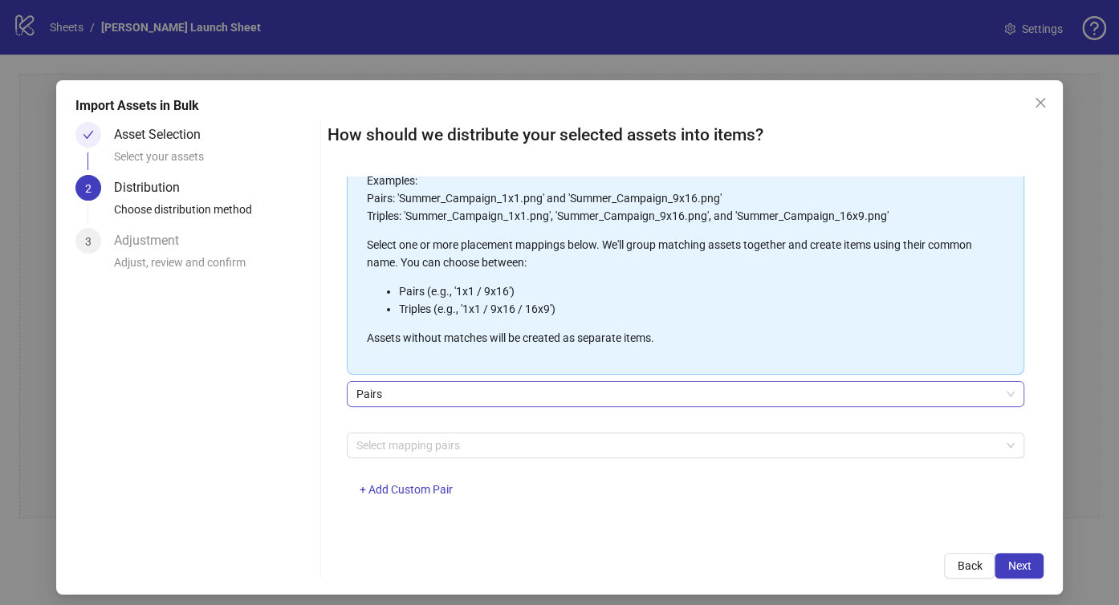
scroll to position [132, 0]
click at [517, 386] on span "Pairs" at bounding box center [685, 393] width 658 height 24
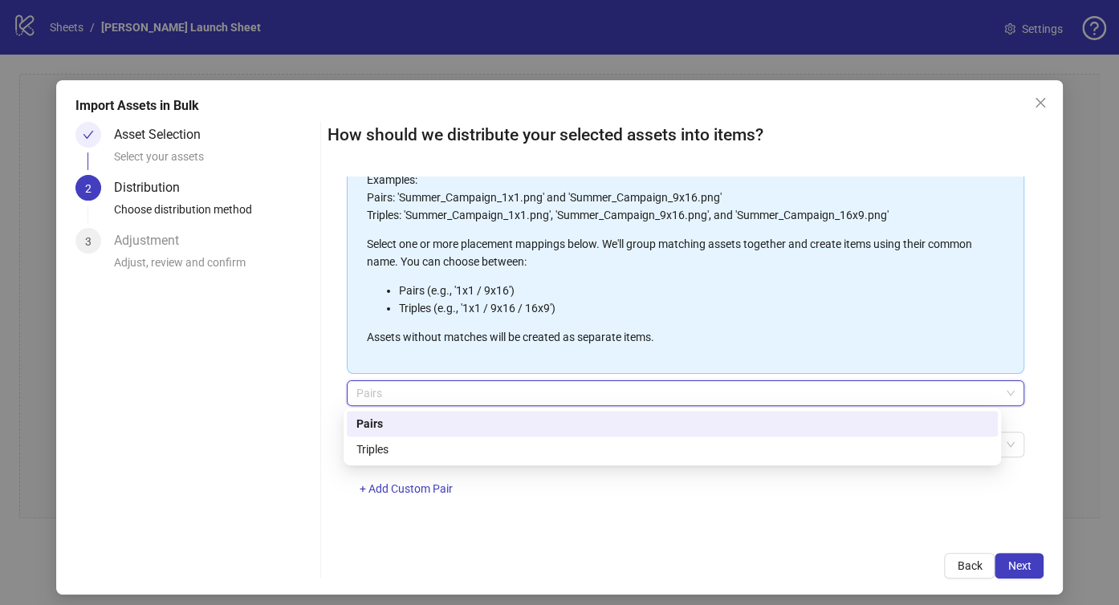
click at [515, 389] on span "Pairs" at bounding box center [685, 393] width 658 height 24
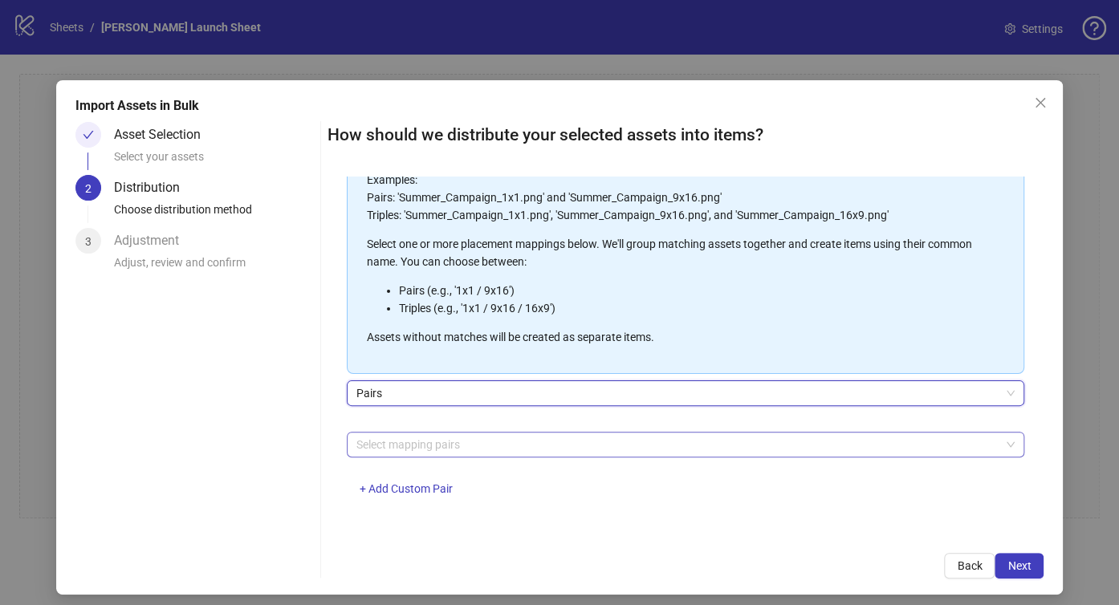
click at [482, 445] on div at bounding box center [677, 444] width 654 height 22
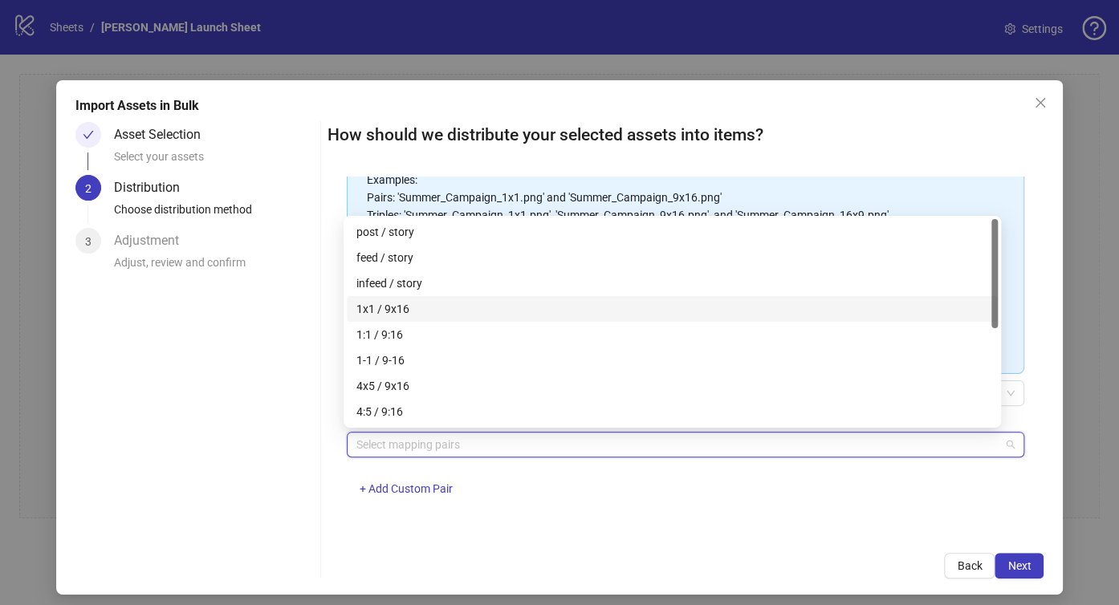
click at [408, 311] on div "1x1 / 9x16" at bounding box center [672, 309] width 632 height 18
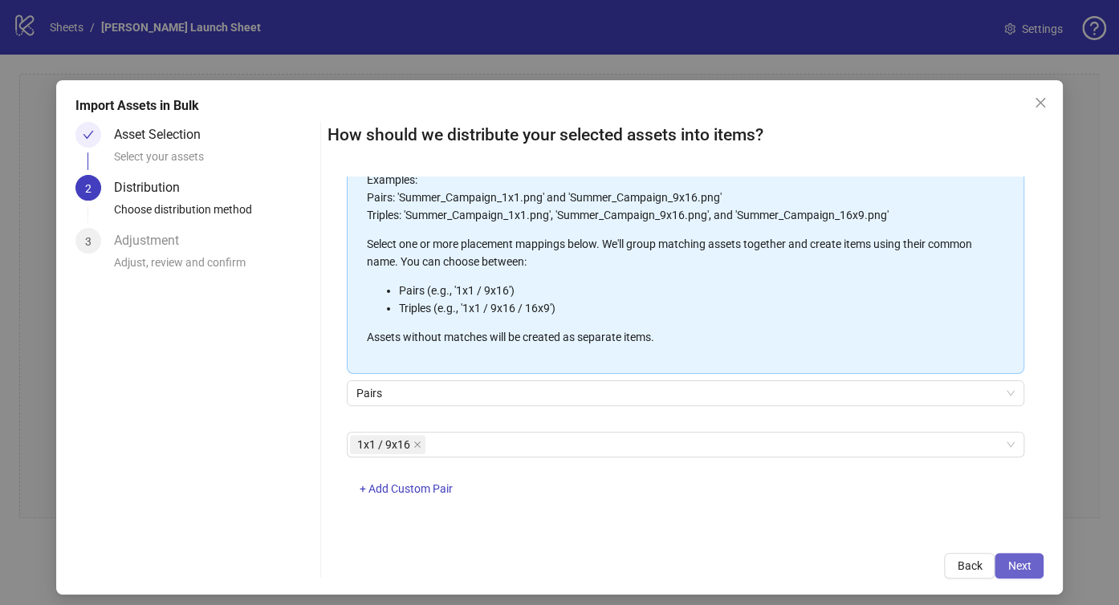
click at [1007, 569] on span "Next" at bounding box center [1018, 565] width 23 height 13
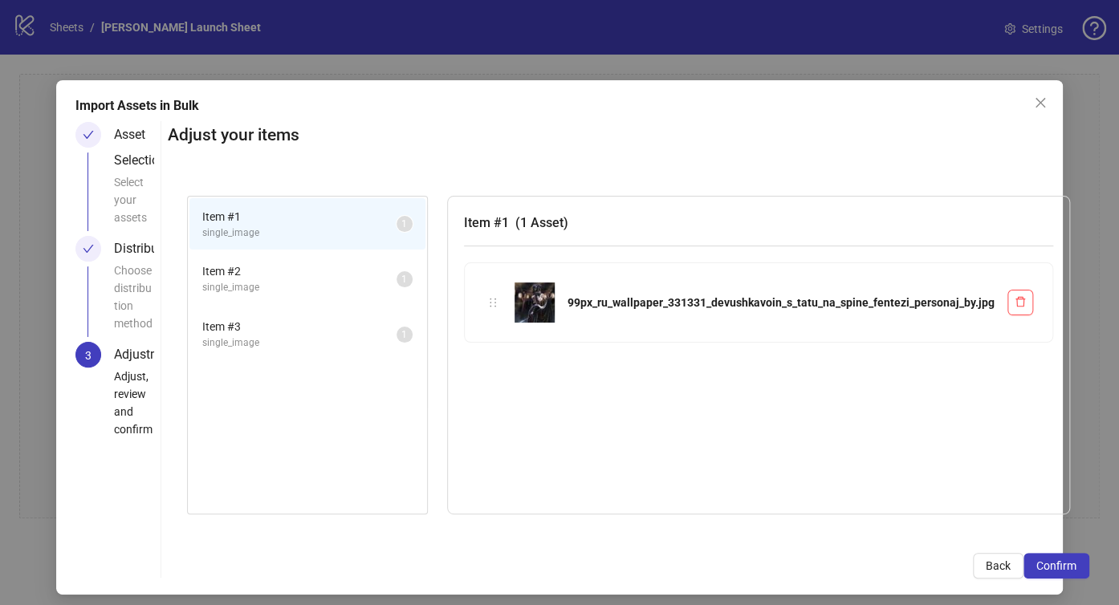
click at [249, 275] on span "Item # 2" at bounding box center [299, 271] width 194 height 18
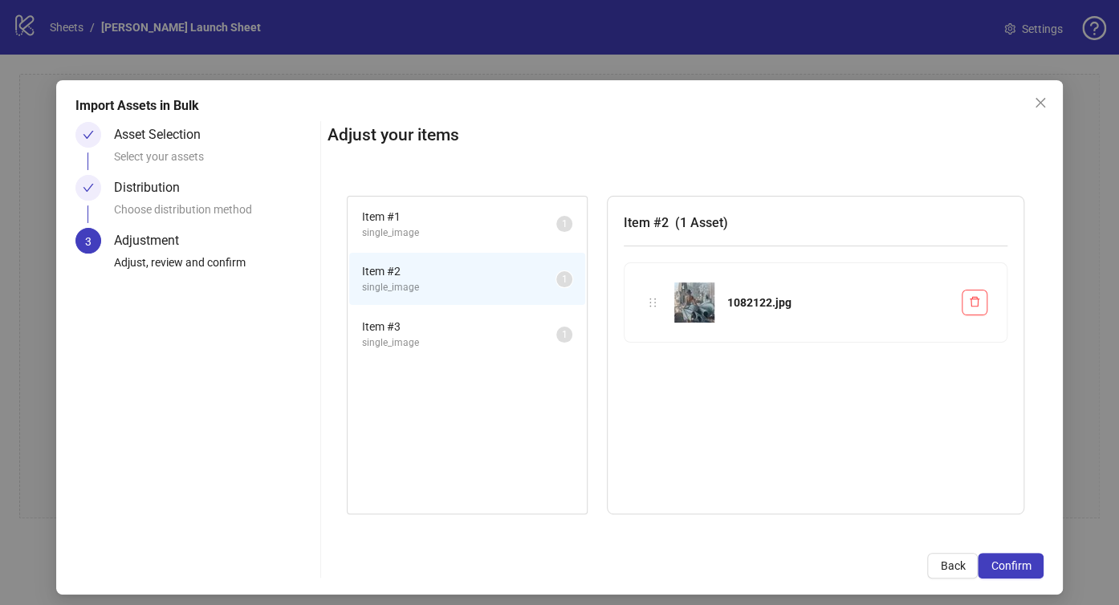
click at [132, 177] on div "Distribution" at bounding box center [153, 188] width 79 height 26
click at [134, 156] on div "Select your assets" at bounding box center [214, 161] width 200 height 27
click at [1034, 106] on icon "close" at bounding box center [1040, 102] width 13 height 13
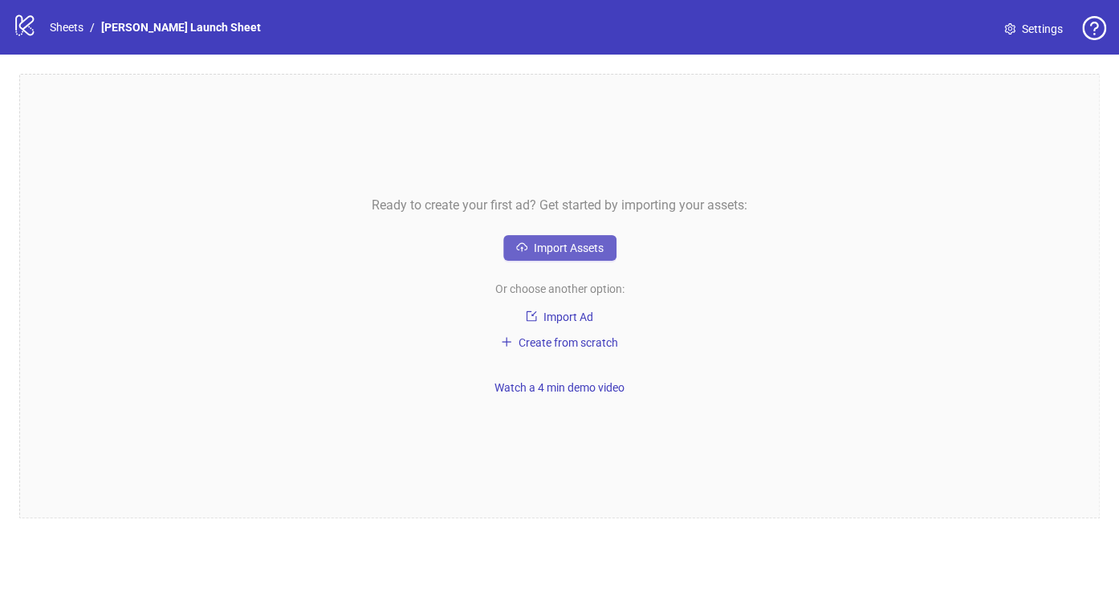
click at [600, 257] on button "Import Assets" at bounding box center [559, 248] width 113 height 26
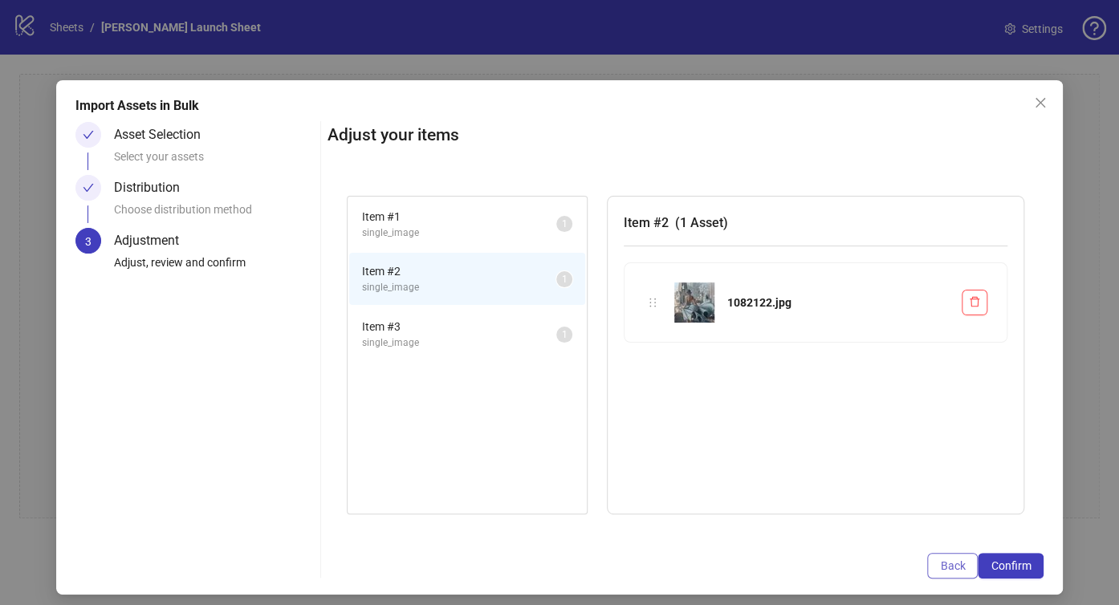
click at [940, 564] on span "Back" at bounding box center [952, 565] width 25 height 13
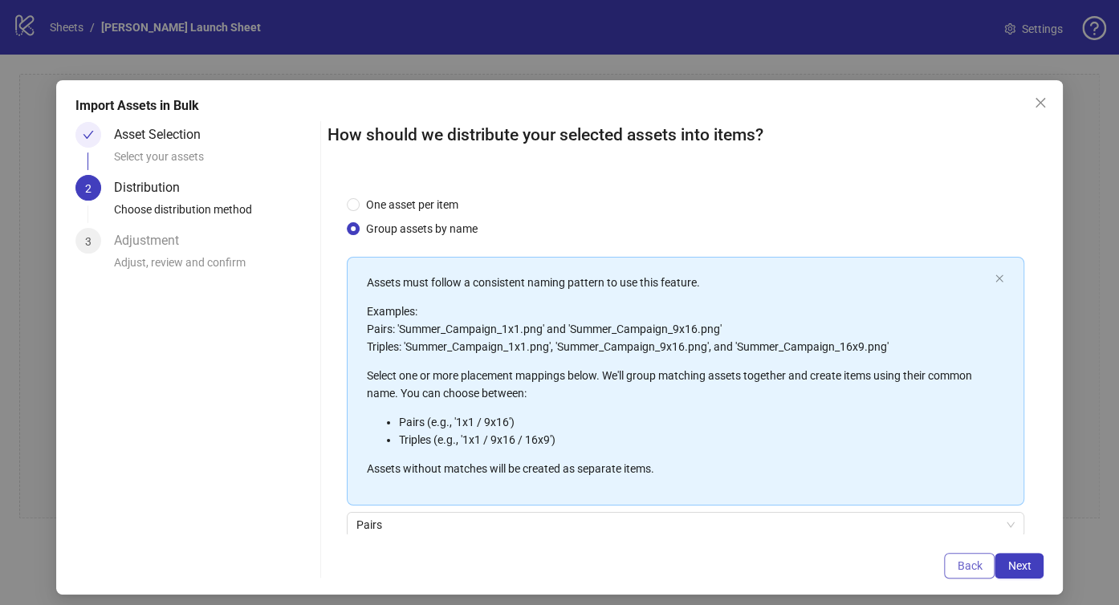
click at [944, 566] on button "Back" at bounding box center [969, 566] width 51 height 26
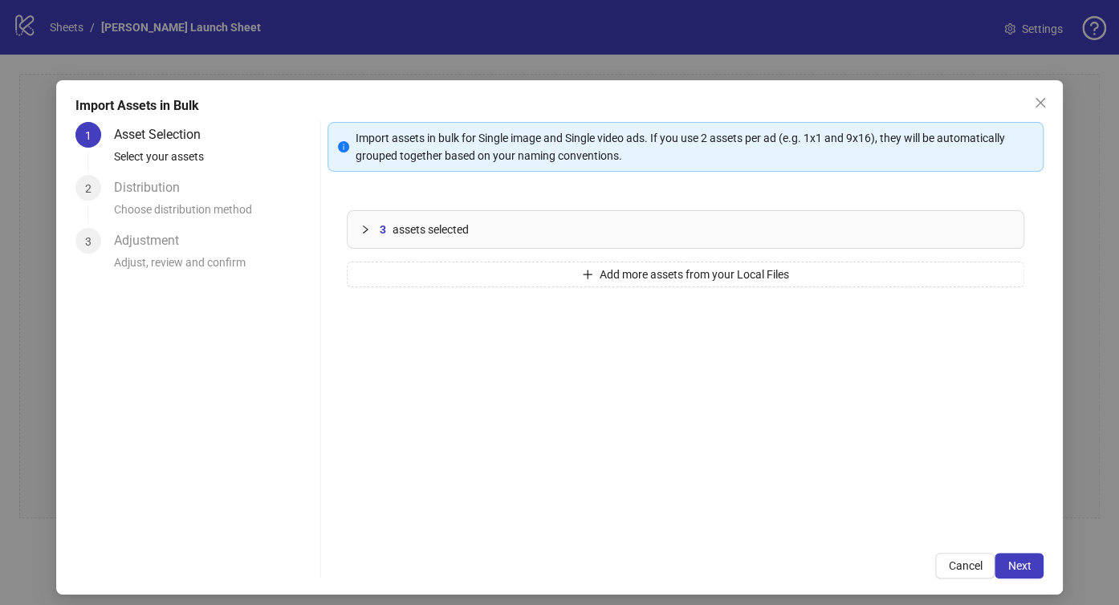
click at [828, 224] on div "3 assets selected" at bounding box center [695, 230] width 631 height 18
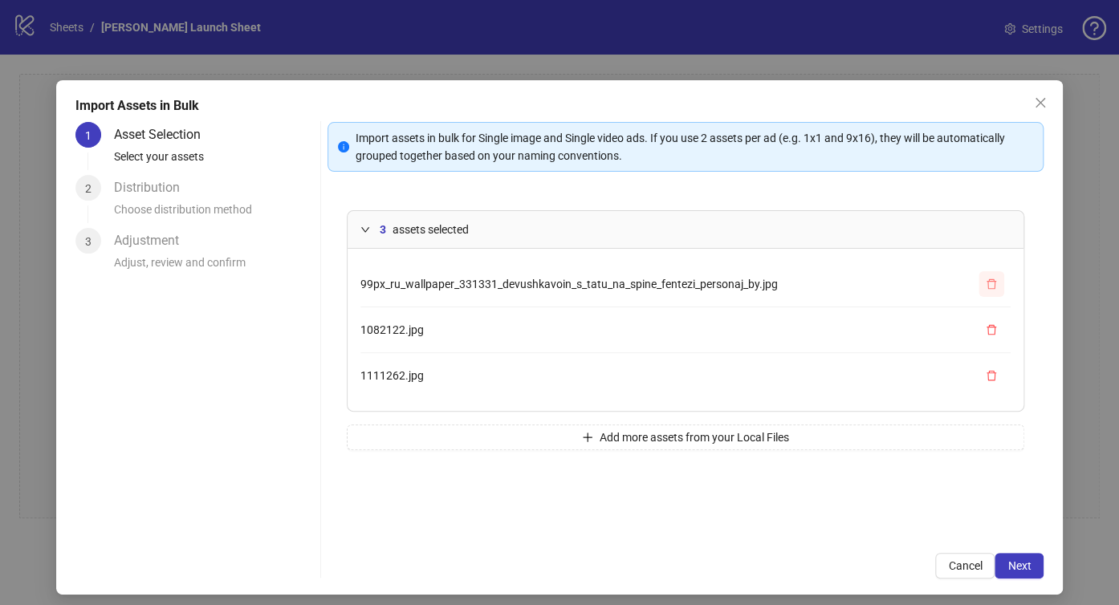
click at [986, 279] on icon "delete" at bounding box center [991, 284] width 11 height 11
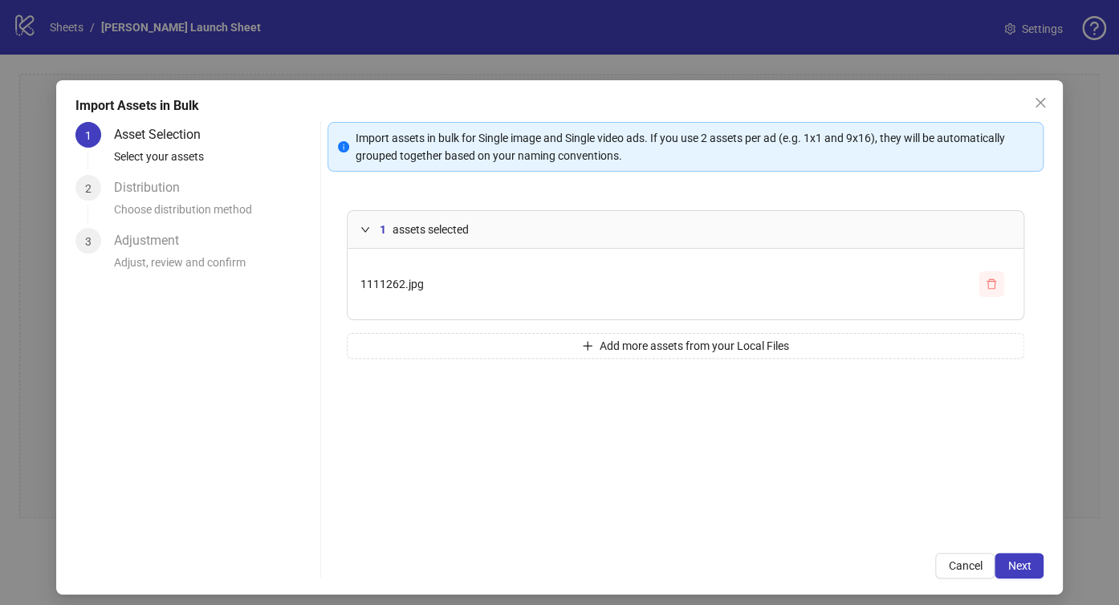
click at [986, 279] on icon "delete" at bounding box center [991, 284] width 11 height 11
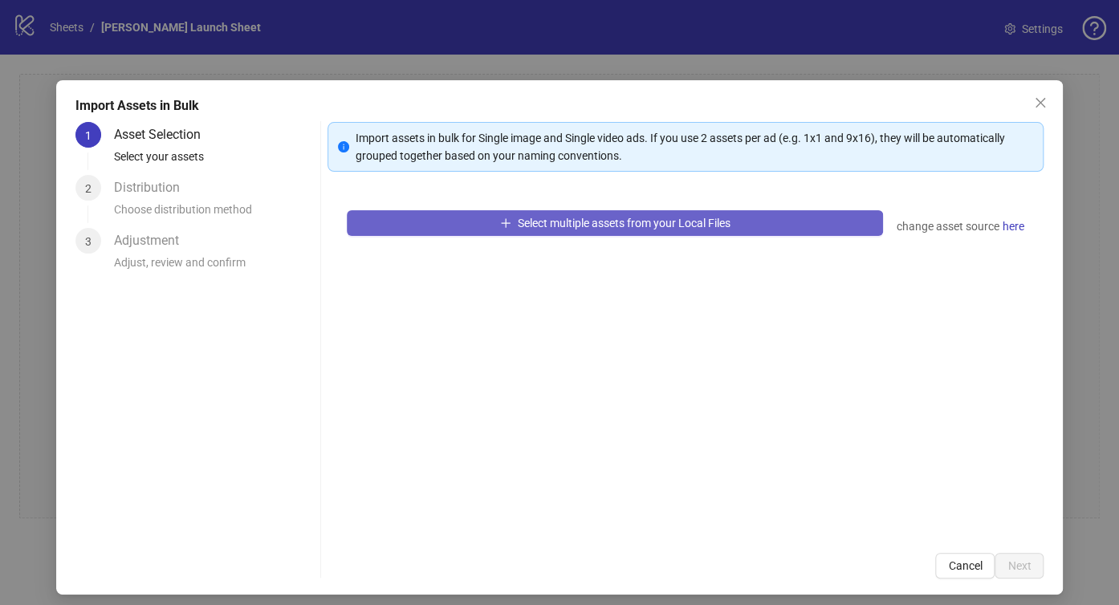
click at [655, 222] on span "Select multiple assets from your Local Files" at bounding box center [624, 223] width 213 height 13
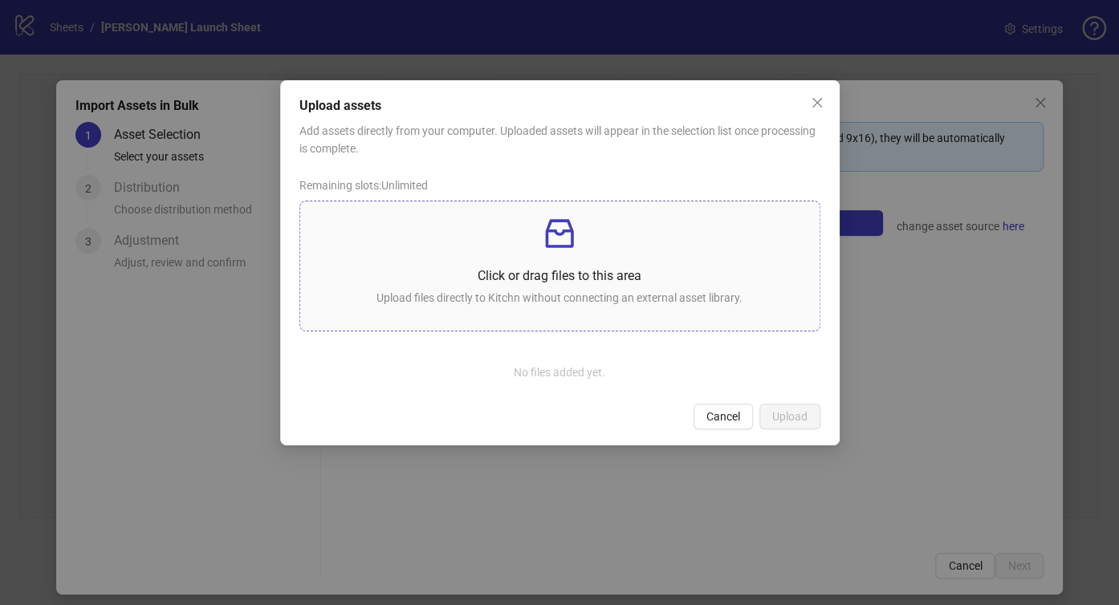
click at [488, 262] on div "Click or drag files to this area Upload files directly to Kitchn without connec…" at bounding box center [560, 266] width 494 height 104
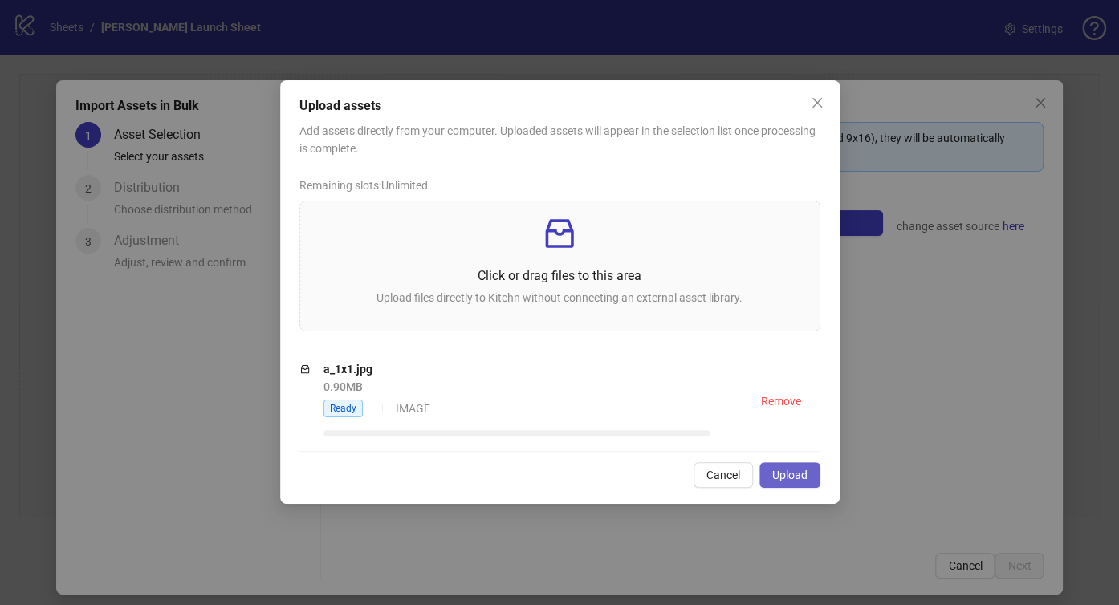
click at [778, 485] on button "Upload" at bounding box center [789, 475] width 61 height 26
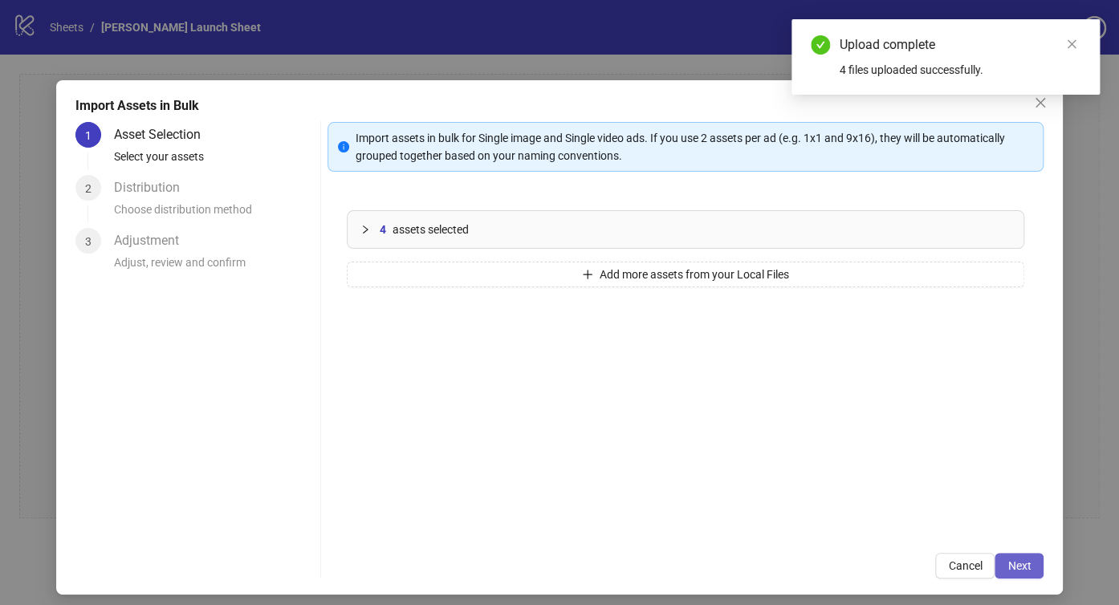
click at [1013, 569] on span "Next" at bounding box center [1018, 565] width 23 height 13
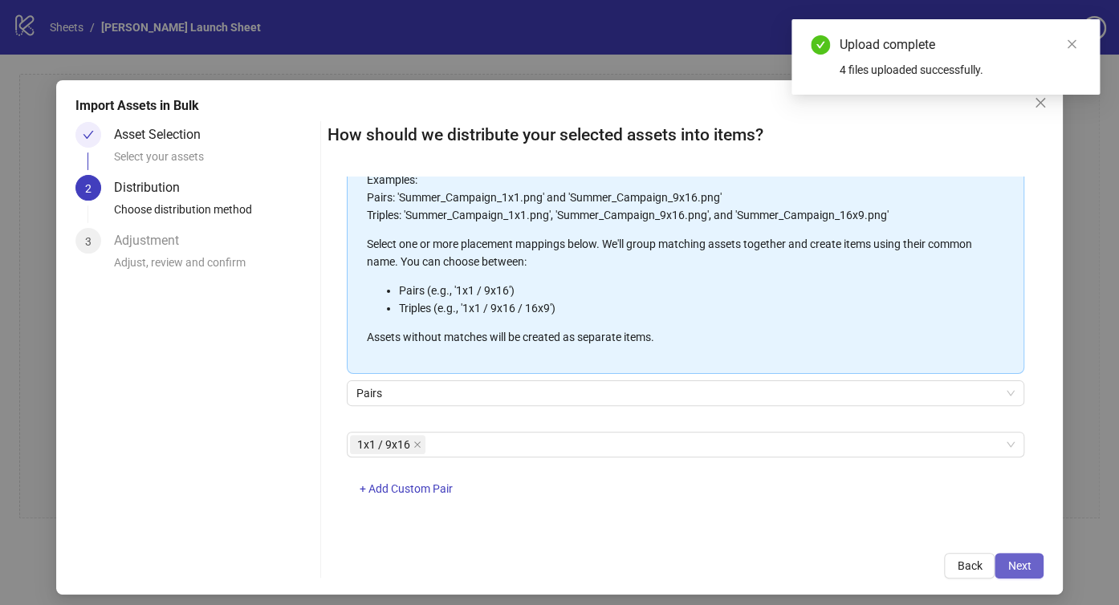
click at [1002, 556] on button "Next" at bounding box center [1018, 566] width 49 height 26
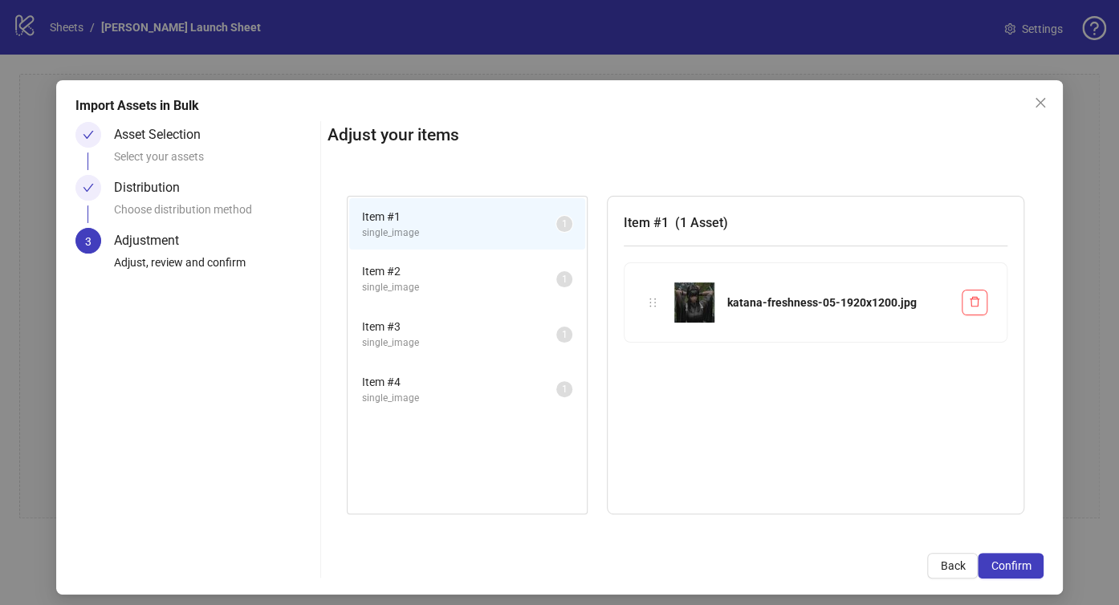
click at [424, 266] on span "Item # 2" at bounding box center [459, 271] width 194 height 18
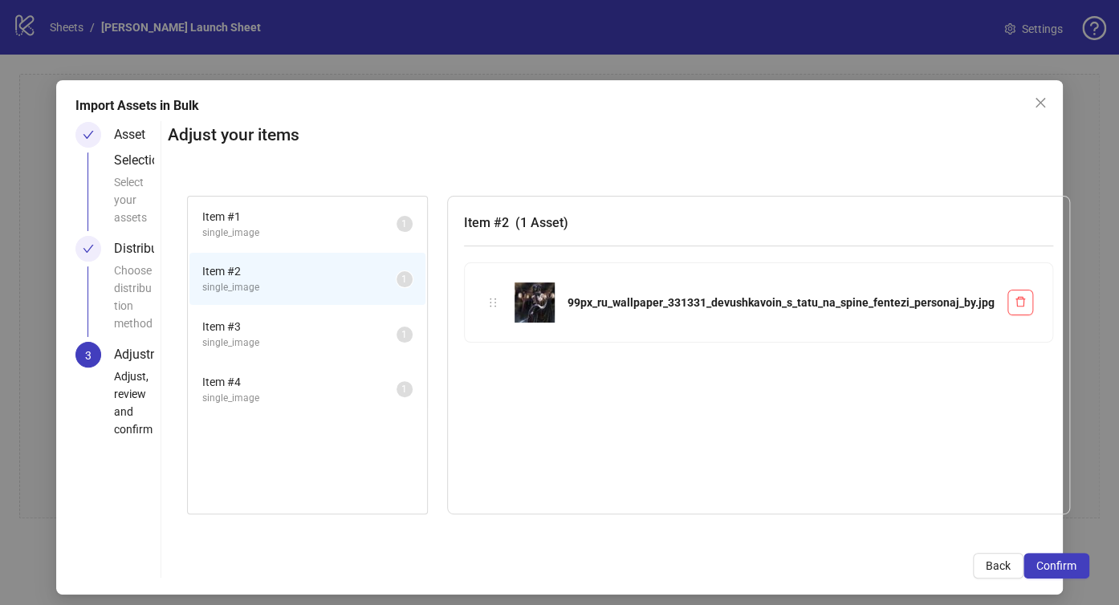
click at [315, 235] on span "single_image" at bounding box center [299, 233] width 194 height 15
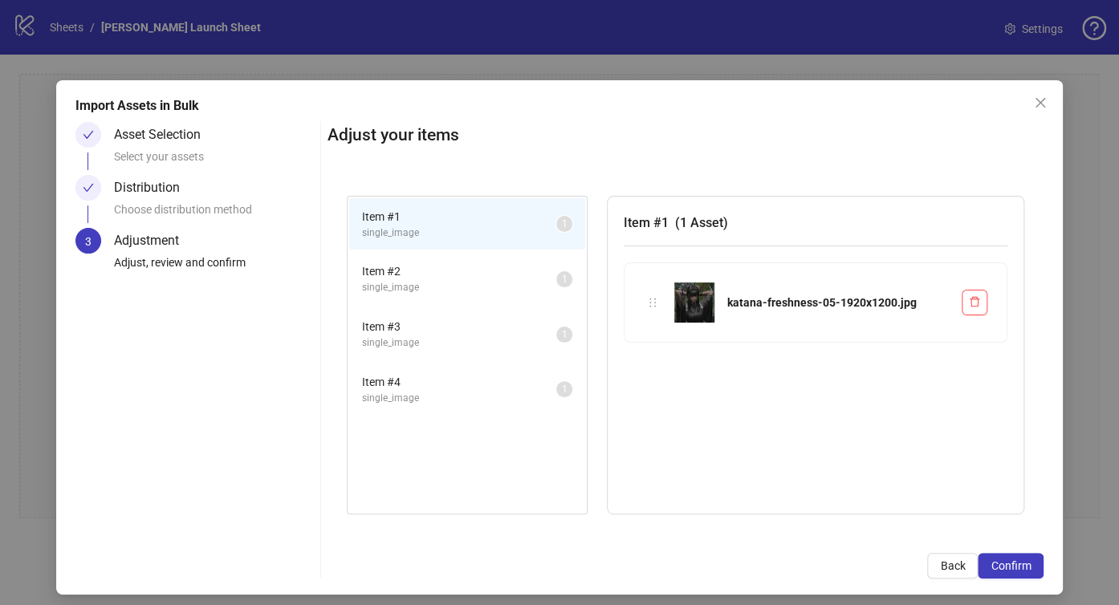
click at [201, 210] on div "Choose distribution method" at bounding box center [214, 214] width 200 height 27
click at [927, 568] on button "Back" at bounding box center [952, 566] width 51 height 26
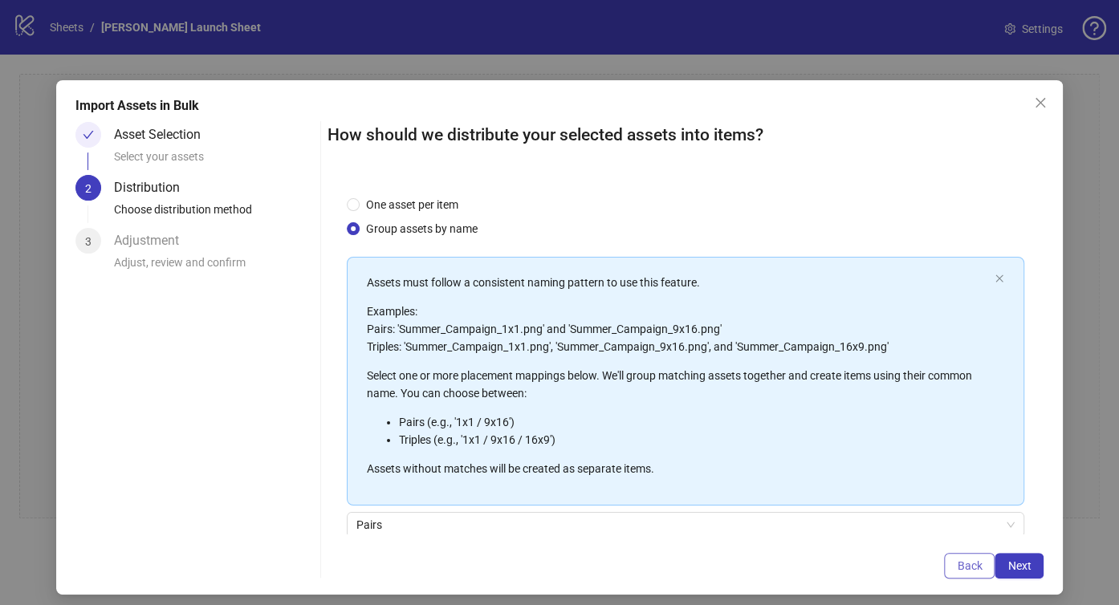
click at [944, 568] on button "Back" at bounding box center [969, 566] width 51 height 26
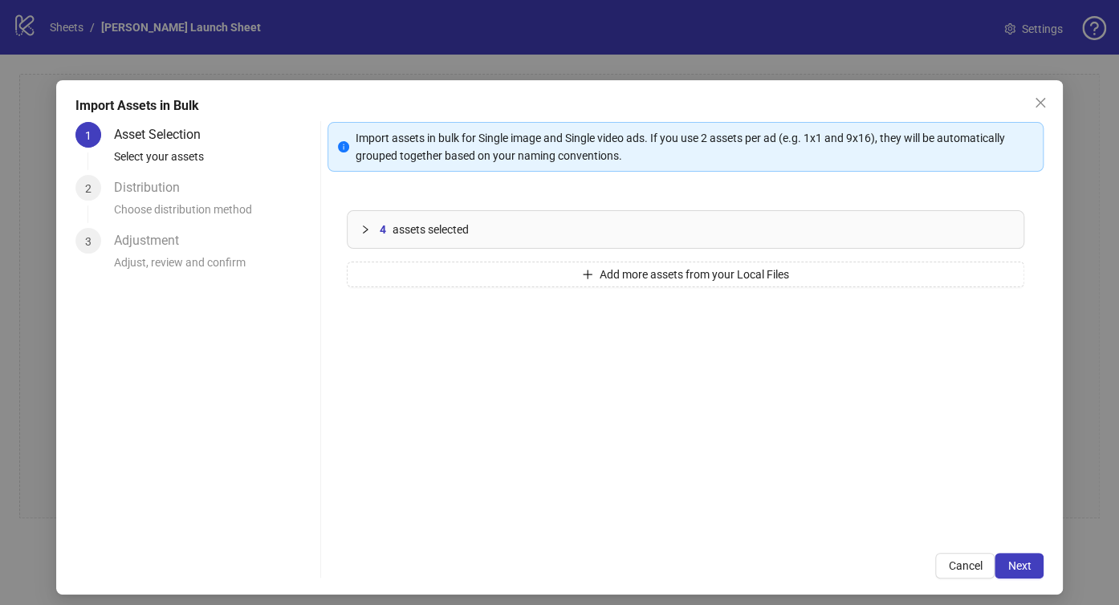
click at [414, 215] on div "4 assets selected" at bounding box center [686, 229] width 676 height 37
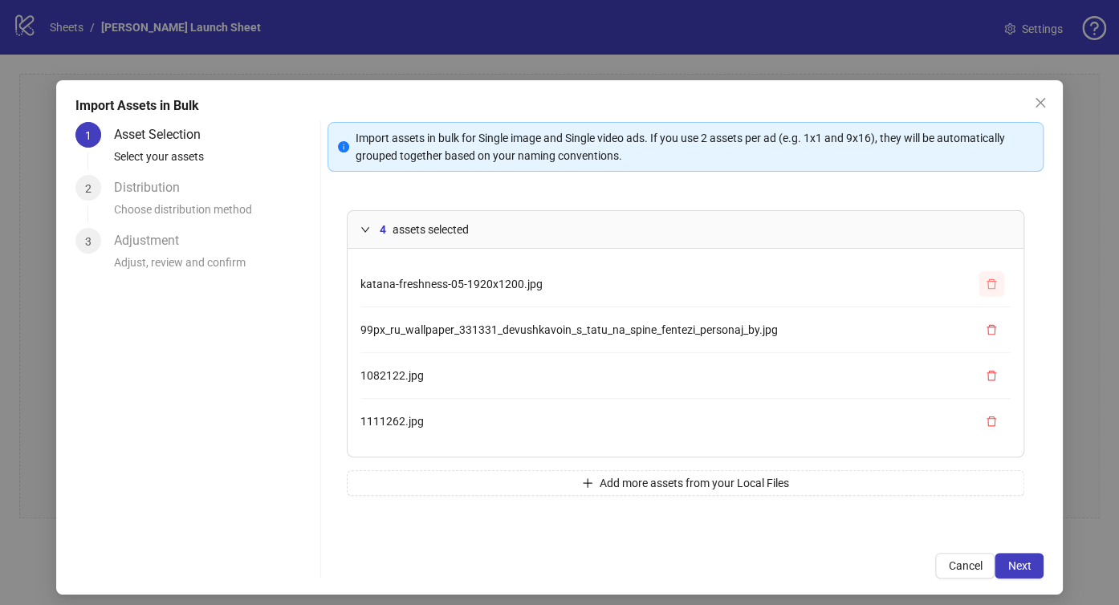
click at [986, 283] on icon "delete" at bounding box center [991, 284] width 11 height 11
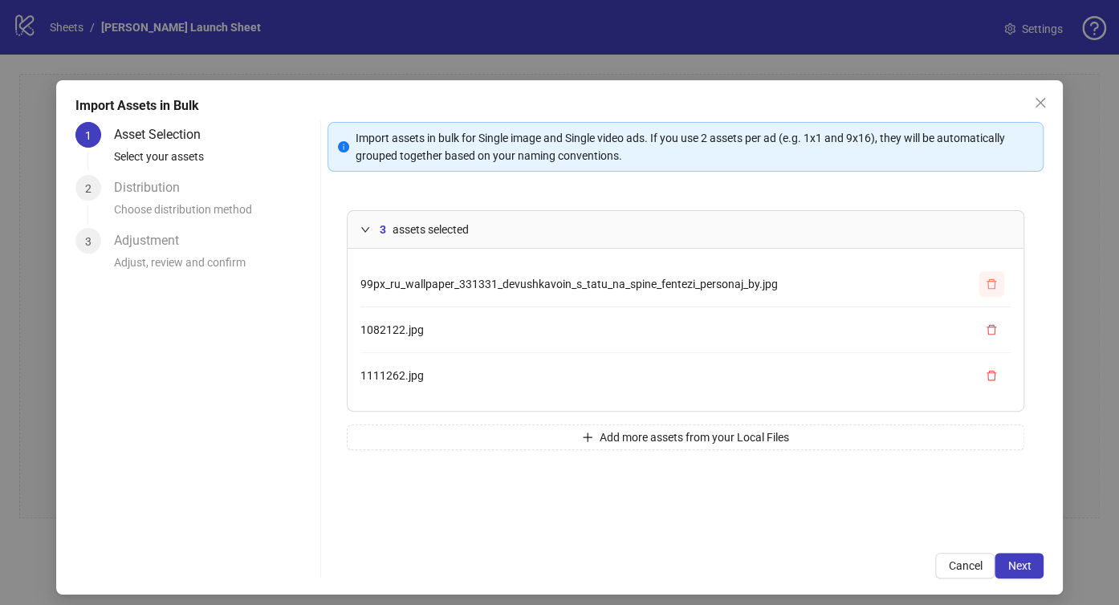
click at [986, 283] on icon "delete" at bounding box center [991, 284] width 11 height 11
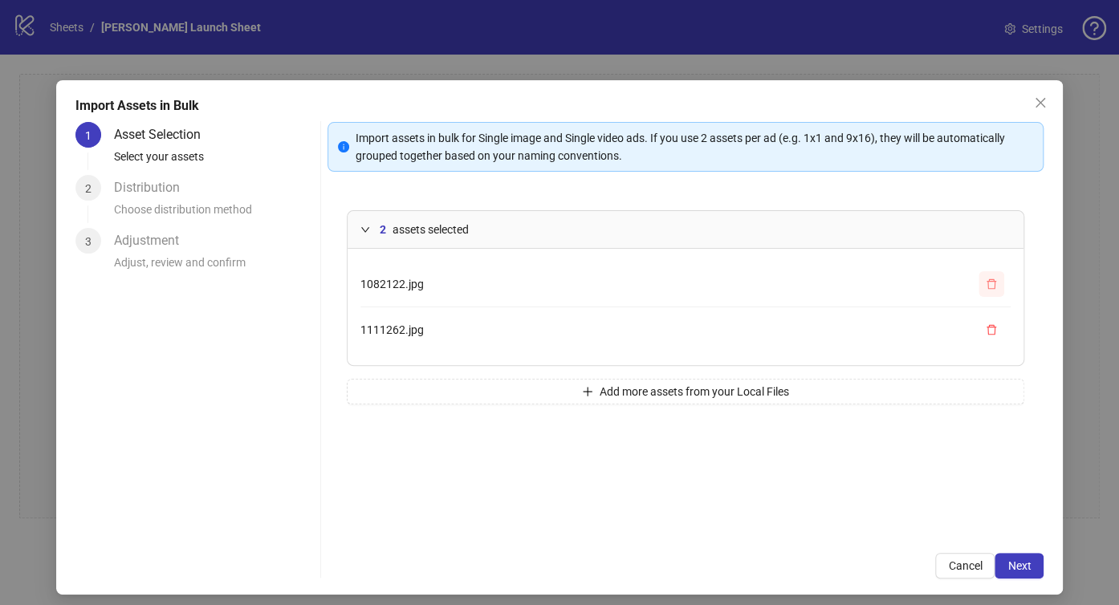
click at [986, 283] on icon "delete" at bounding box center [991, 284] width 11 height 11
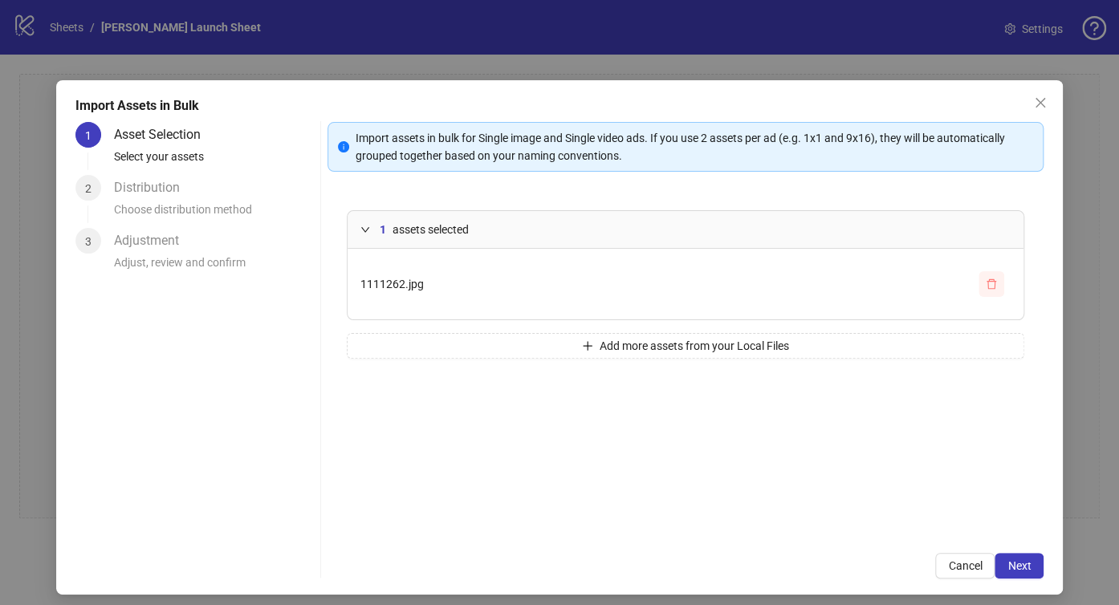
click at [986, 283] on icon "delete" at bounding box center [991, 284] width 11 height 11
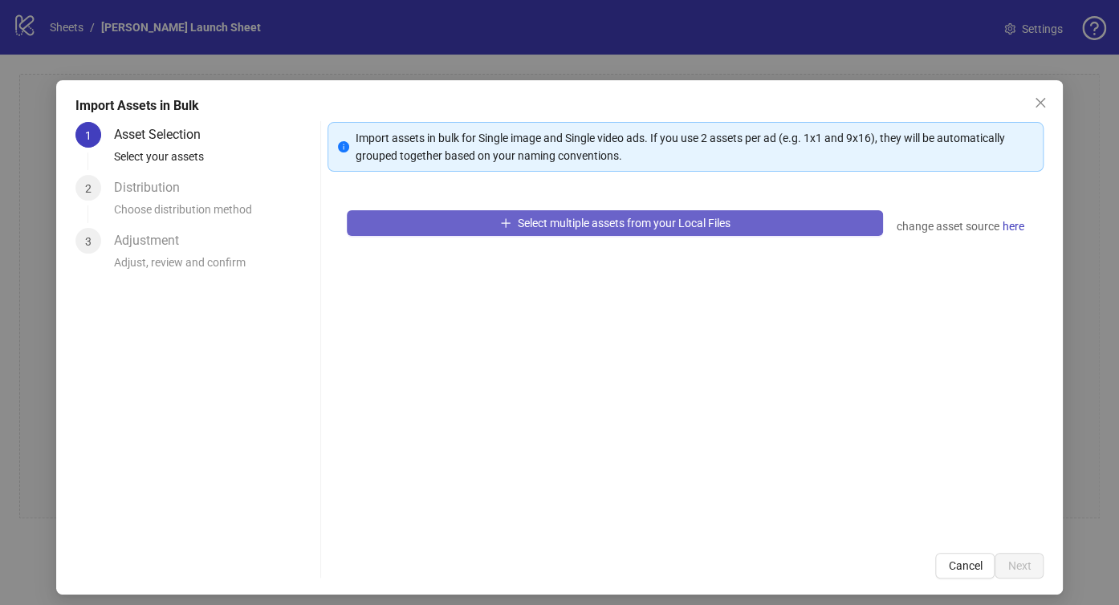
click at [762, 230] on button "Select multiple assets from your Local Files" at bounding box center [615, 223] width 536 height 26
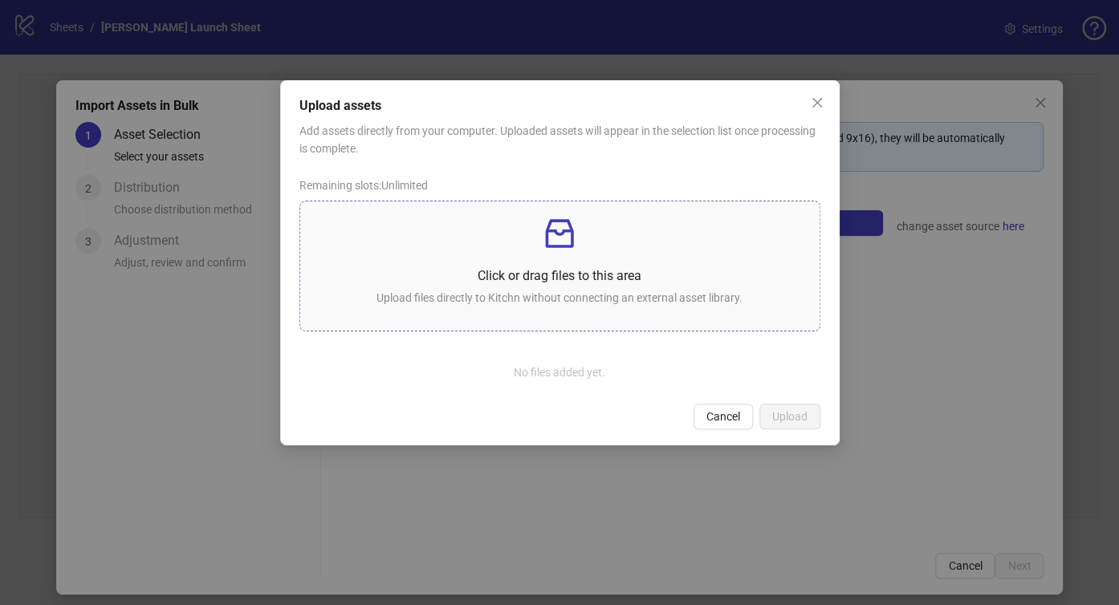
click at [592, 275] on p "Click or drag files to this area" at bounding box center [560, 276] width 494 height 20
click at [815, 112] on button "Close" at bounding box center [817, 103] width 26 height 26
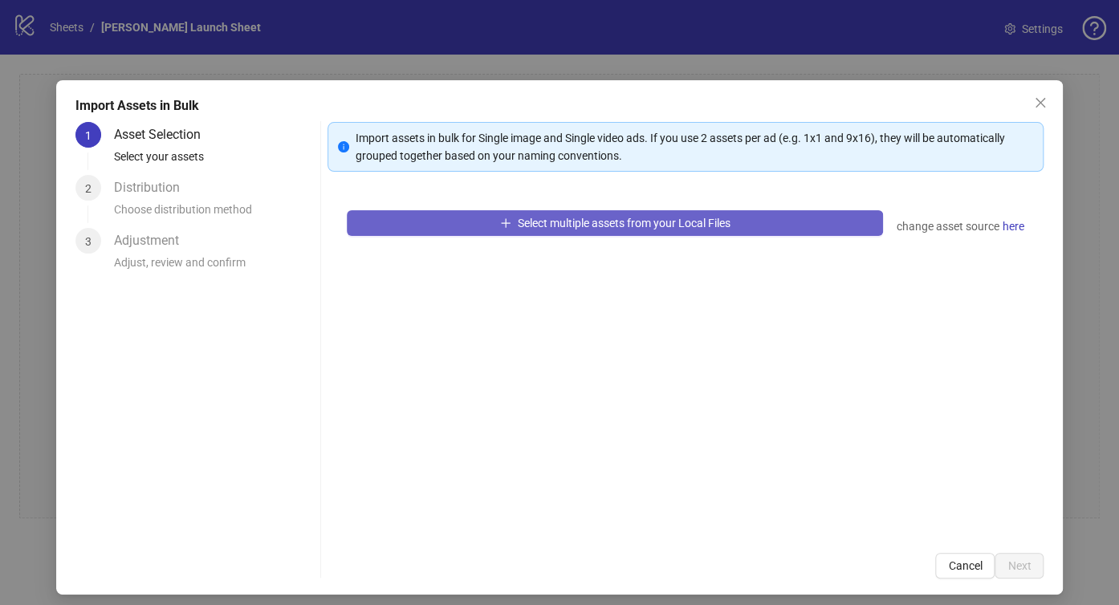
click at [718, 225] on span "Select multiple assets from your Local Files" at bounding box center [624, 223] width 213 height 13
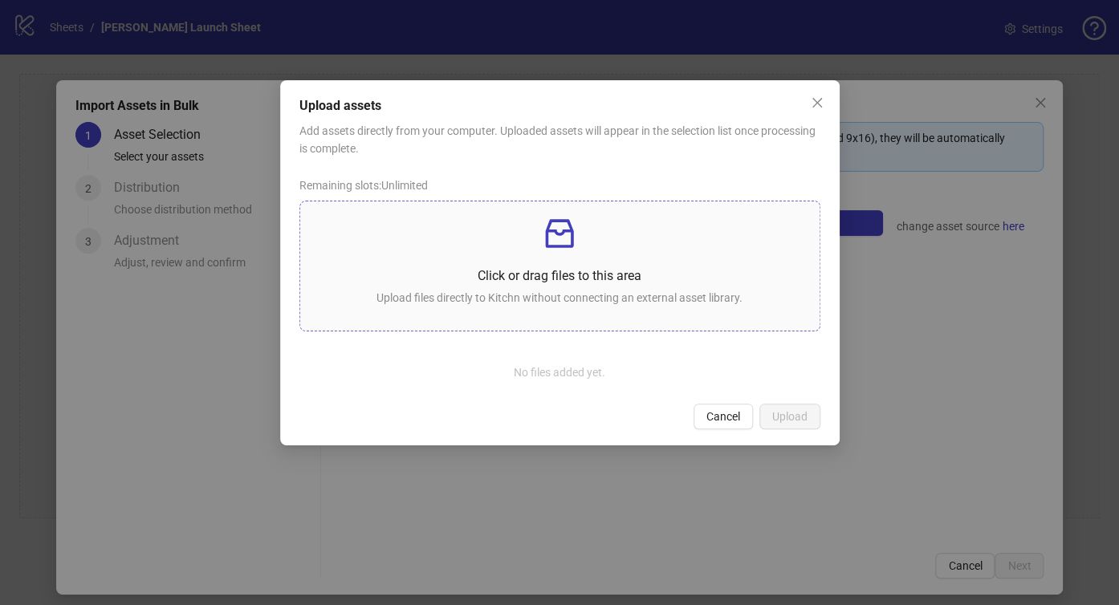
click at [449, 247] on p at bounding box center [560, 233] width 494 height 39
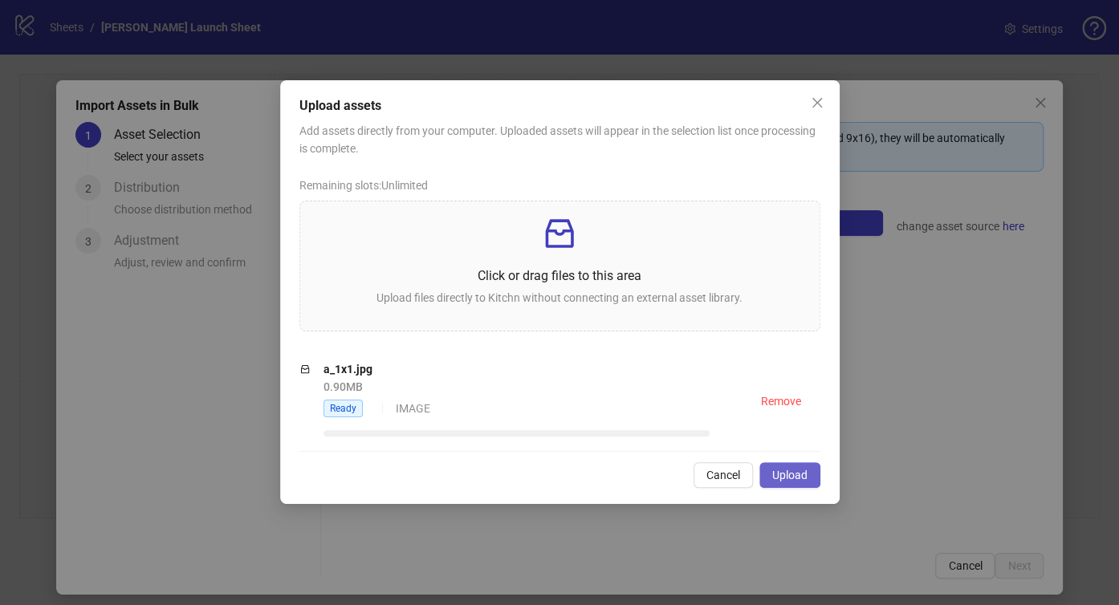
click at [793, 466] on button "Upload" at bounding box center [789, 475] width 61 height 26
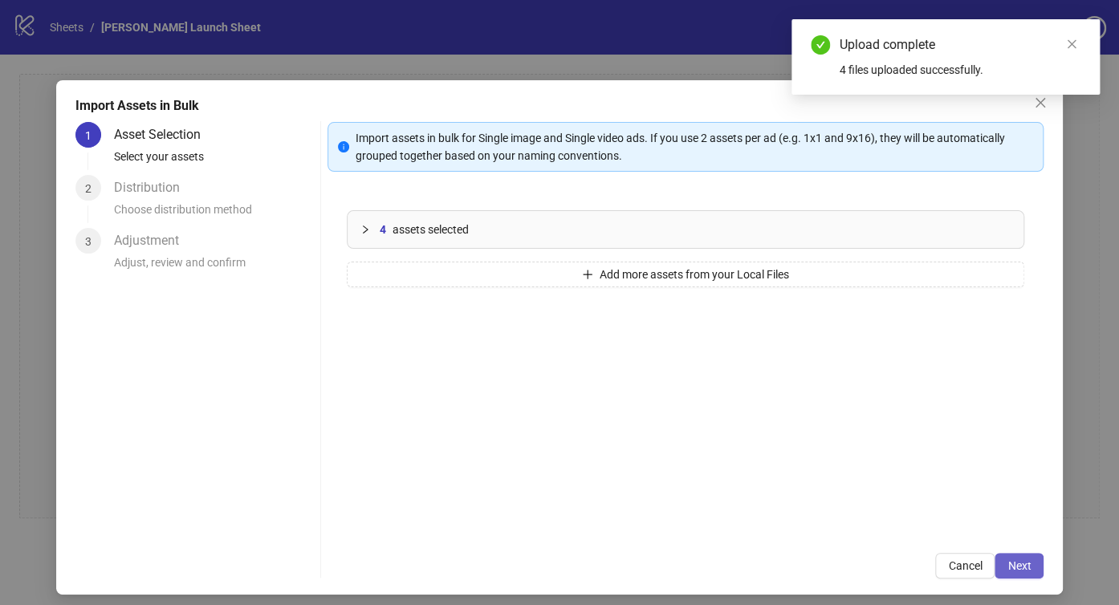
click at [1007, 563] on span "Next" at bounding box center [1018, 565] width 23 height 13
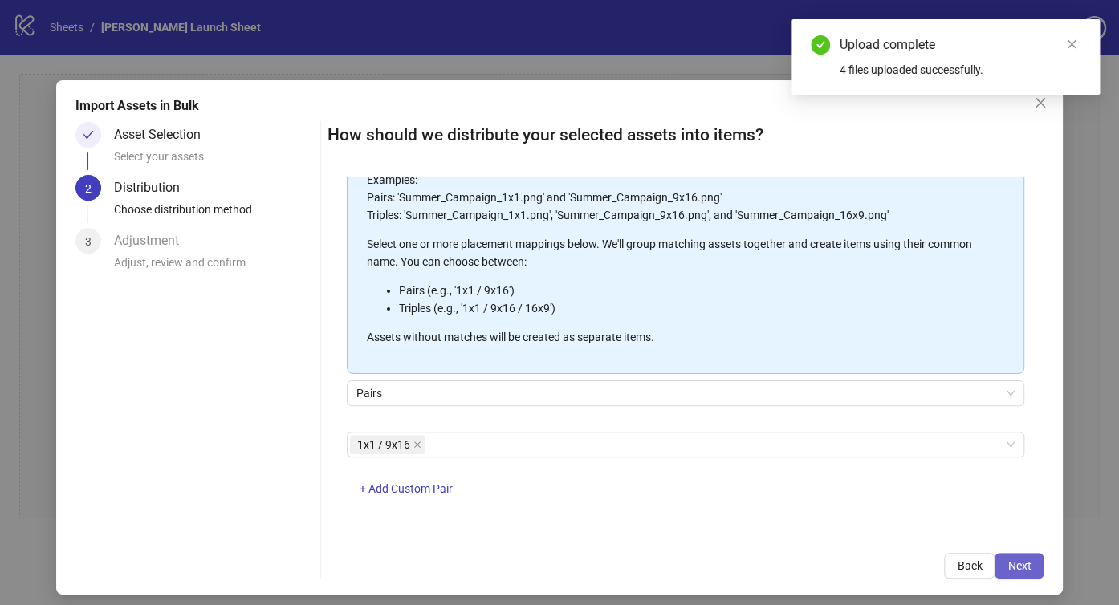
click at [1001, 555] on button "Next" at bounding box center [1018, 566] width 49 height 26
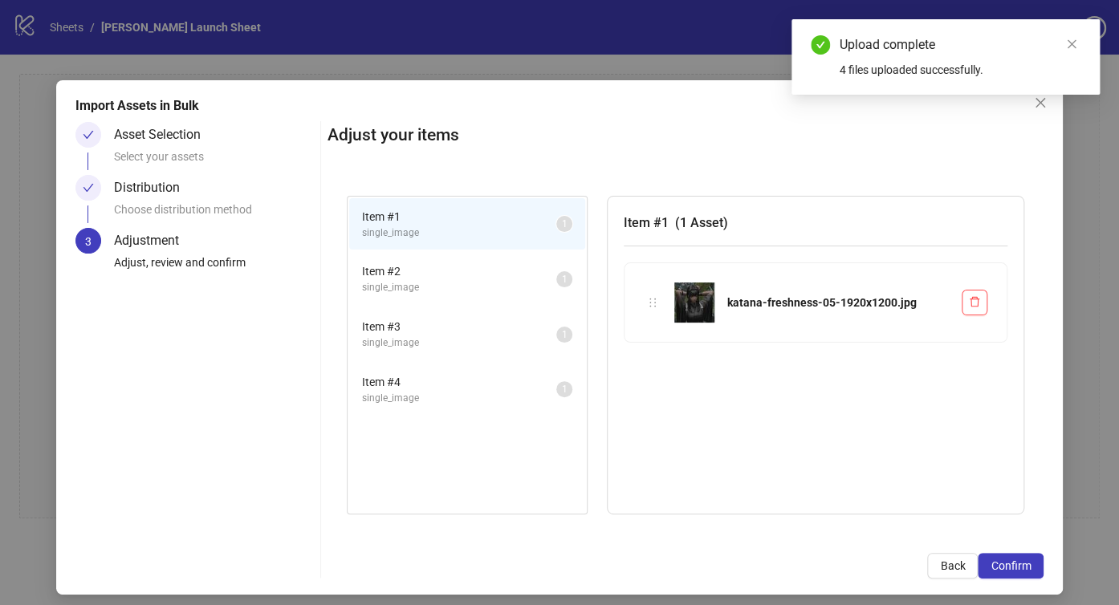
click at [465, 283] on span "single_image" at bounding box center [459, 287] width 194 height 15
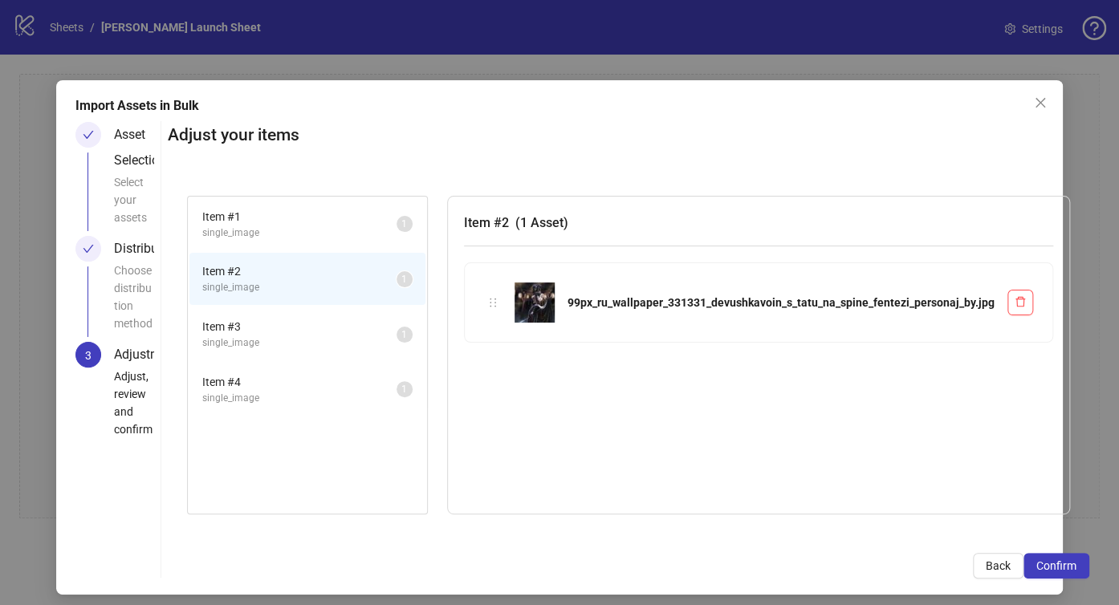
click at [327, 335] on span "single_image" at bounding box center [299, 342] width 194 height 15
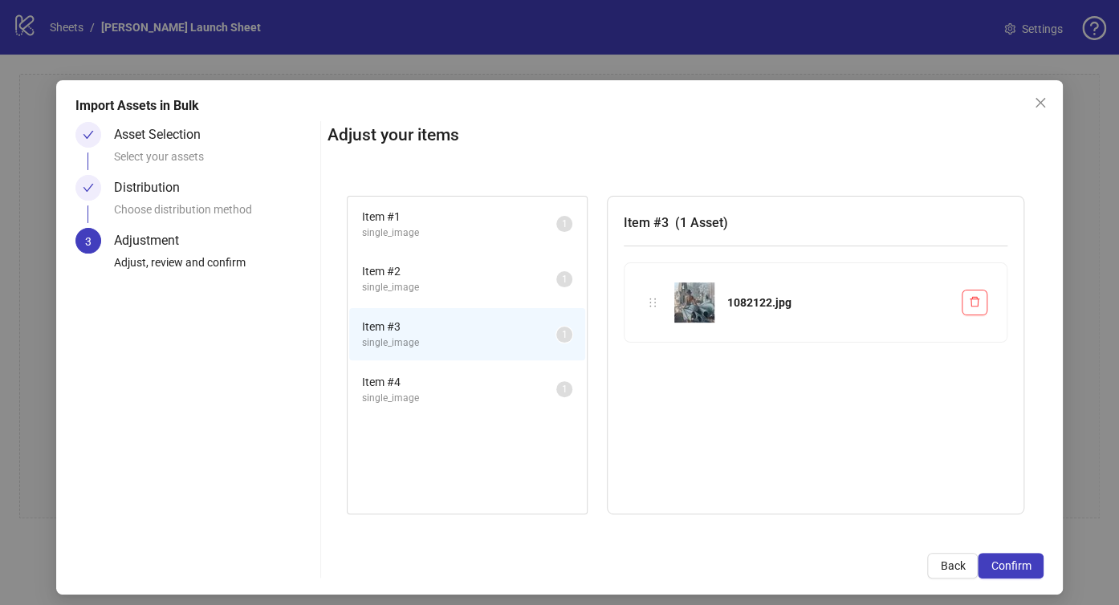
click at [401, 391] on span "single_image" at bounding box center [459, 398] width 194 height 15
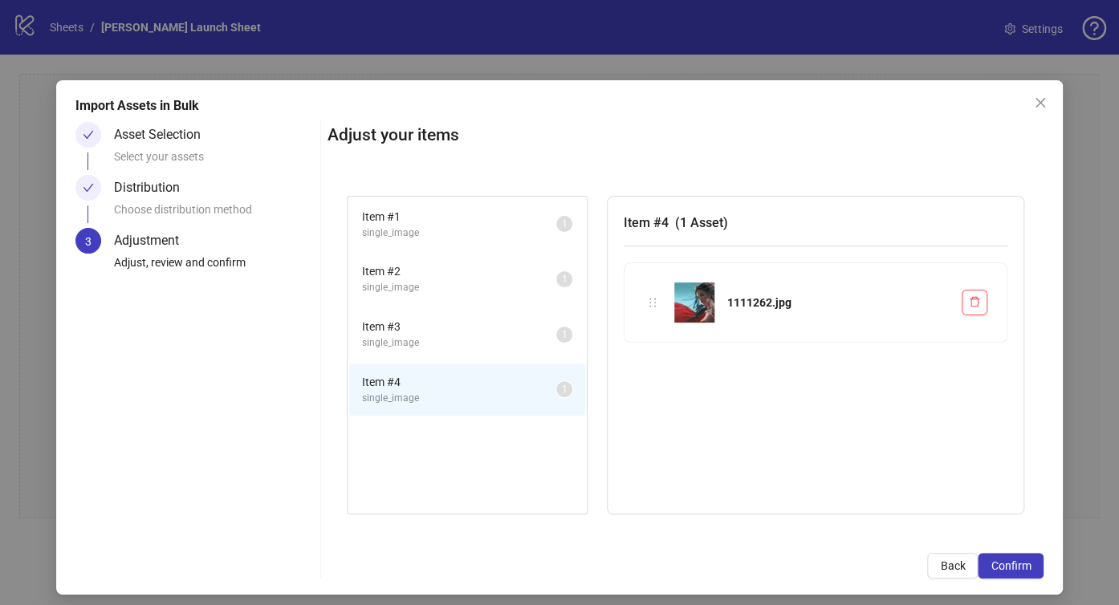
click at [732, 228] on h3 "Item # 4 ( 1 Asset )" at bounding box center [816, 223] width 384 height 20
click at [436, 228] on span "single_image" at bounding box center [459, 233] width 194 height 15
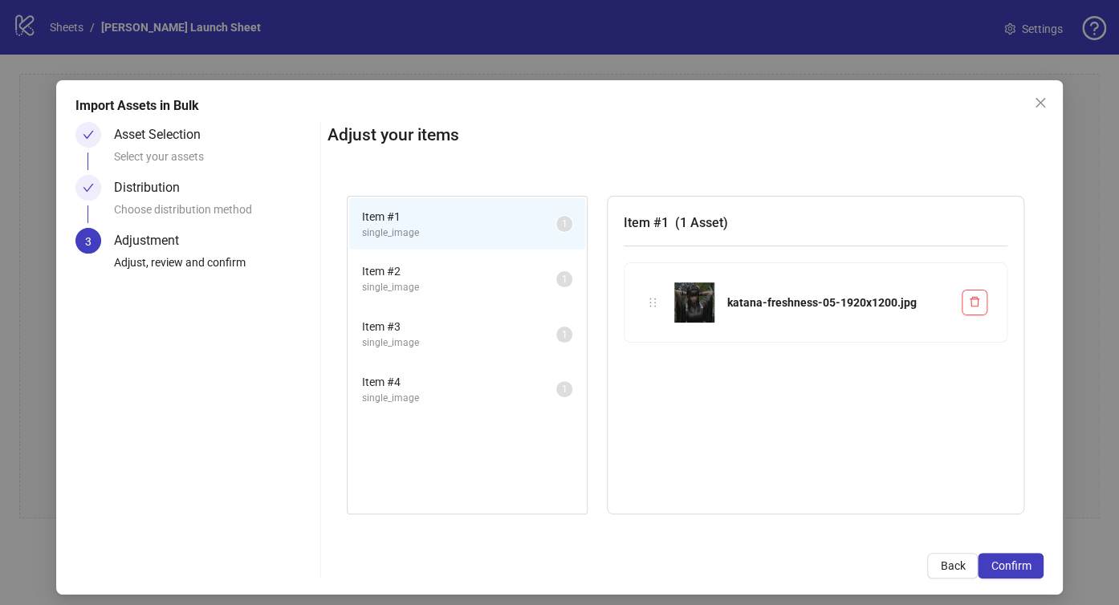
click at [441, 262] on span "Item # 2" at bounding box center [459, 271] width 194 height 18
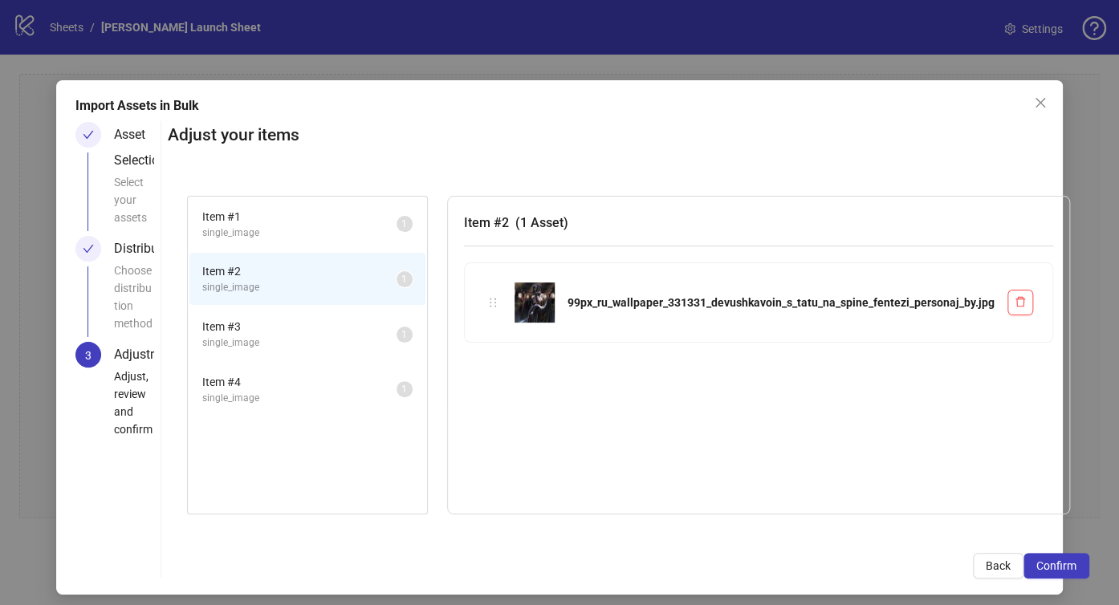
click at [305, 327] on span "Item # 3" at bounding box center [299, 327] width 194 height 18
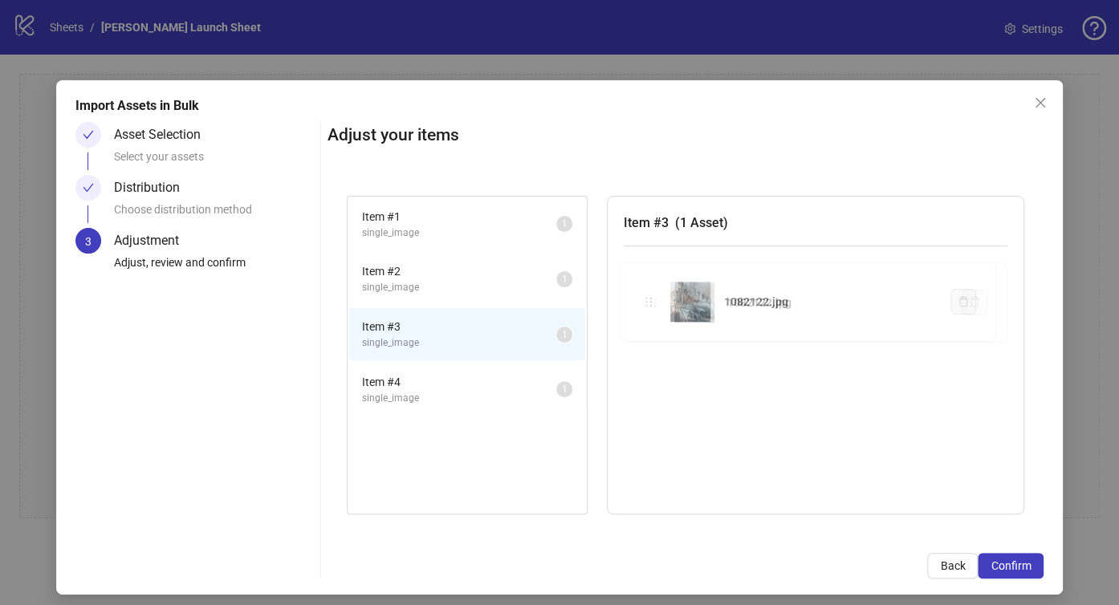
drag, startPoint x: 647, startPoint y: 301, endPoint x: 644, endPoint y: 363, distance: 61.9
click at [645, 366] on div "Item # 1 single_image 1 Item # 2 single_image 1 Item # 3 single_image 1 Item # …" at bounding box center [685, 355] width 716 height 357
click at [647, 304] on icon "holder" at bounding box center [652, 302] width 11 height 11
click at [973, 299] on button "button" at bounding box center [975, 303] width 26 height 26
click at [970, 299] on button "button" at bounding box center [975, 303] width 26 height 26
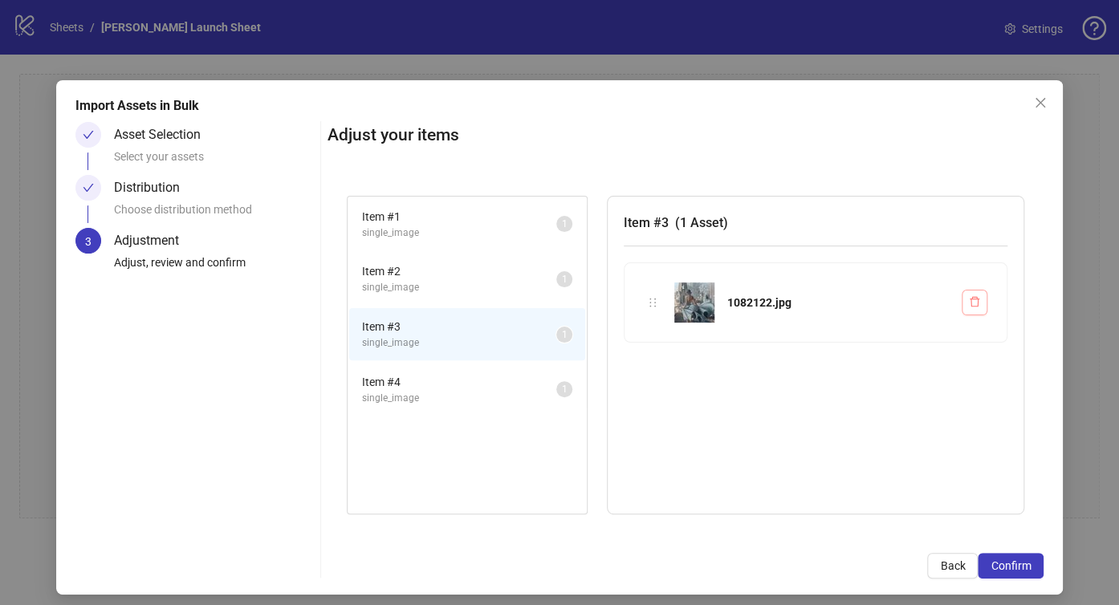
click at [969, 304] on icon "delete" at bounding box center [974, 301] width 11 height 11
click at [448, 299] on li "Item # 2 single_image 1" at bounding box center [467, 279] width 236 height 52
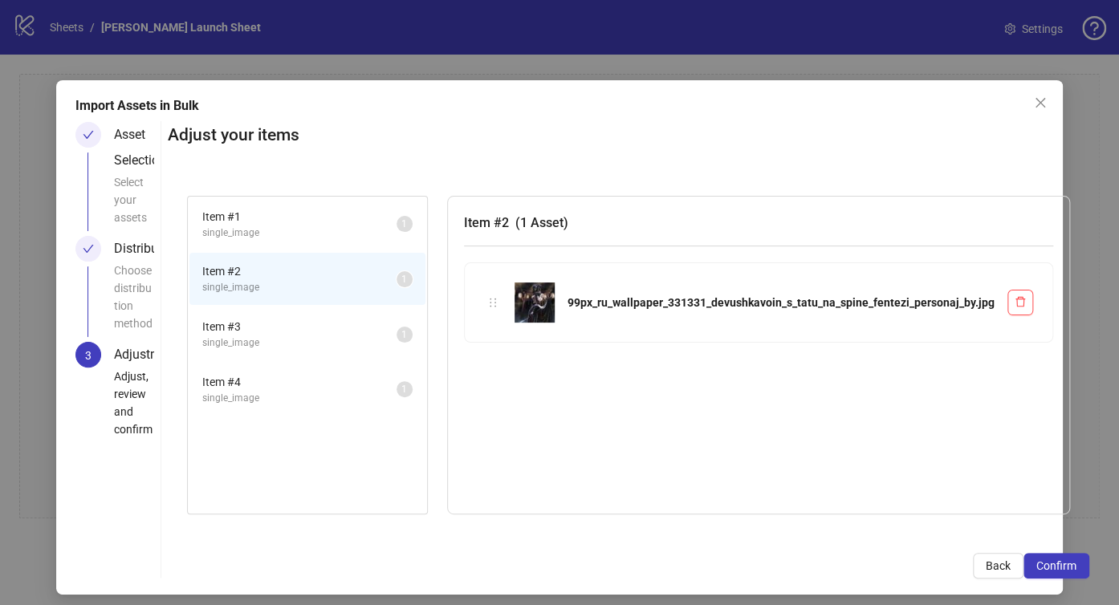
click at [302, 326] on span "Item # 3" at bounding box center [299, 327] width 194 height 18
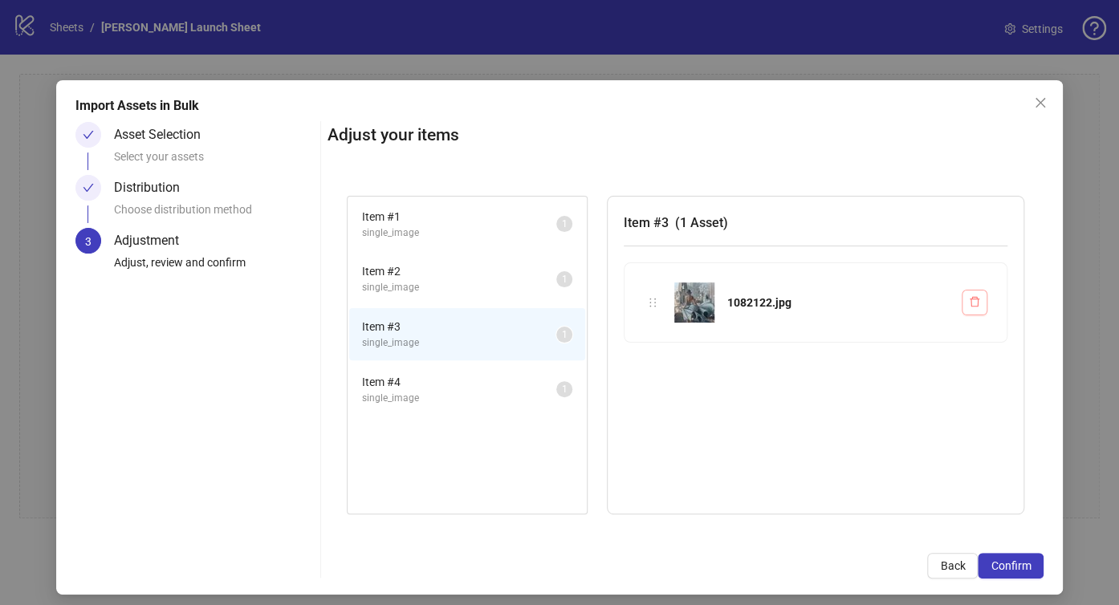
click at [969, 306] on icon "delete" at bounding box center [974, 301] width 11 height 11
click at [446, 226] on span "single_image" at bounding box center [459, 233] width 194 height 15
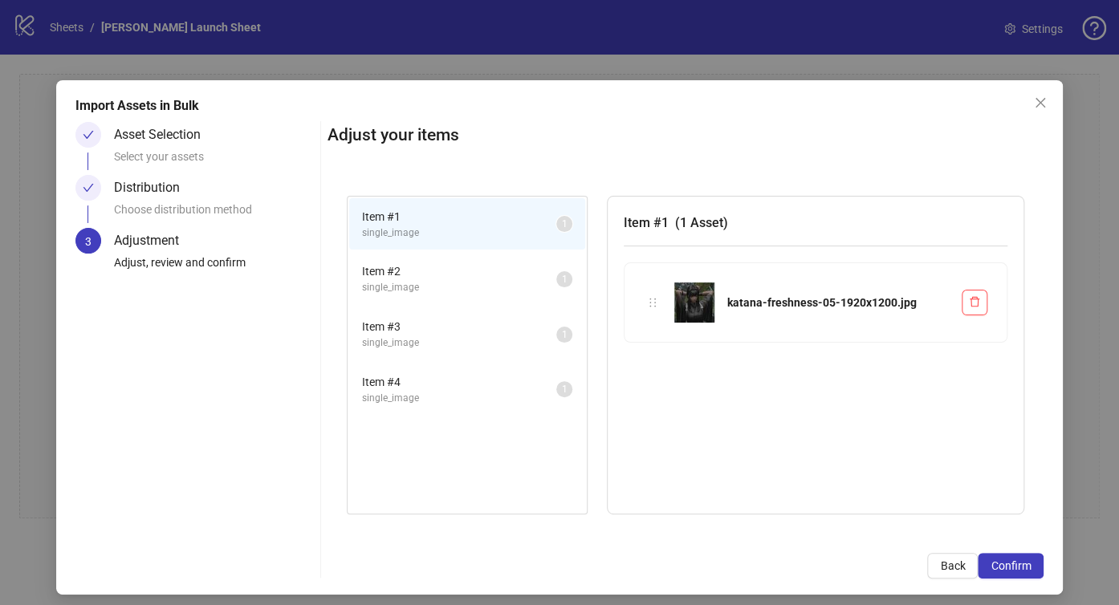
click at [977, 316] on div "katana-freshness-05-1920x1200.jpg" at bounding box center [815, 302] width 382 height 79
click at [969, 305] on button "button" at bounding box center [975, 303] width 26 height 26
click at [644, 303] on div at bounding box center [653, 303] width 18 height 18
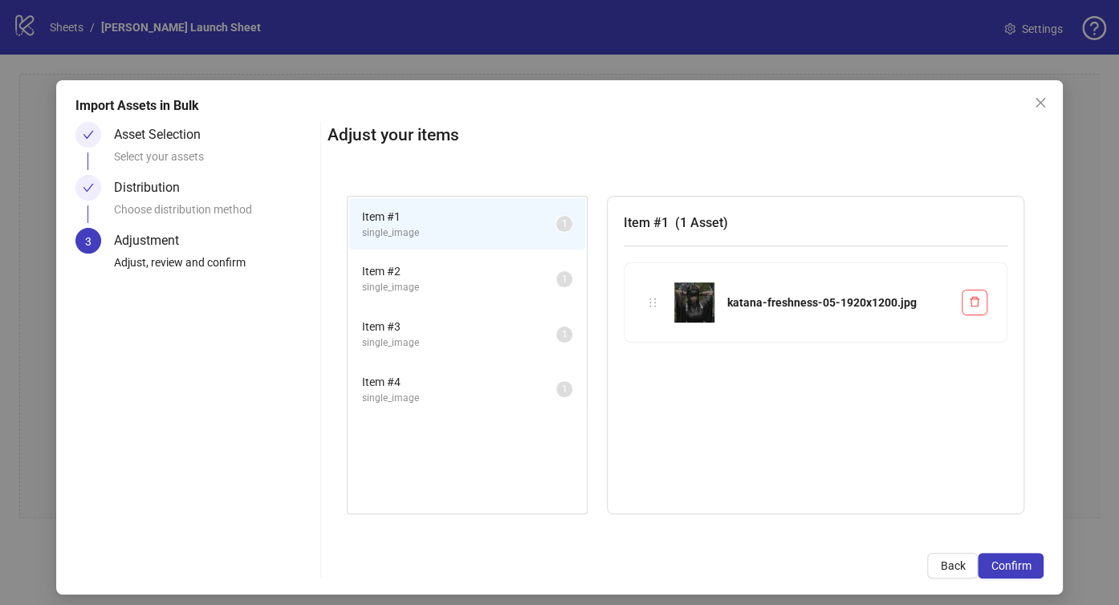
click at [474, 276] on span "Item # 2" at bounding box center [459, 271] width 194 height 18
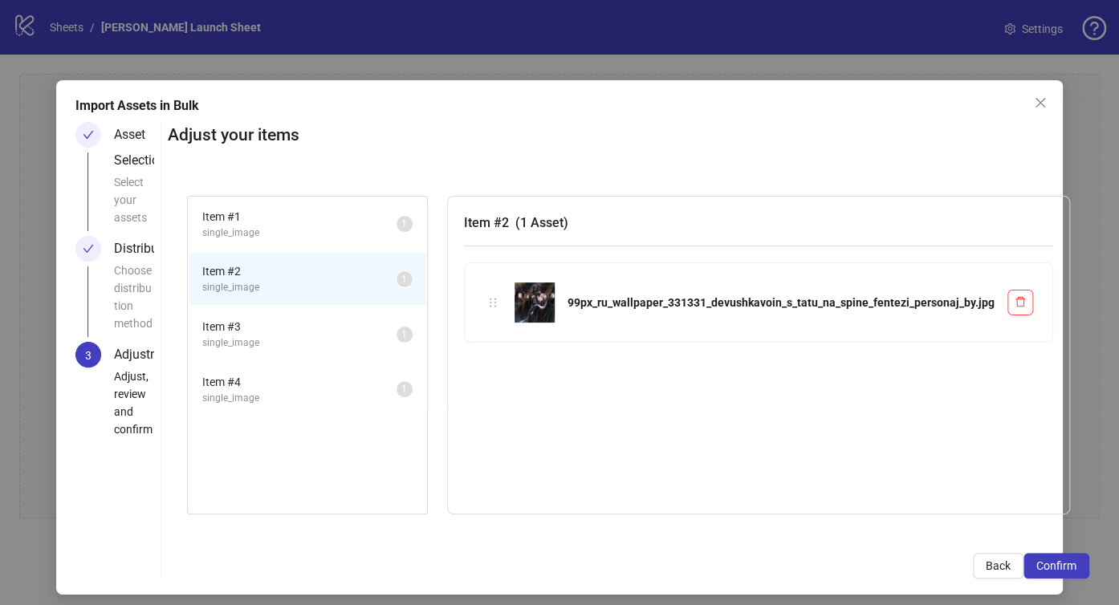
click at [269, 335] on span "single_image" at bounding box center [299, 342] width 194 height 15
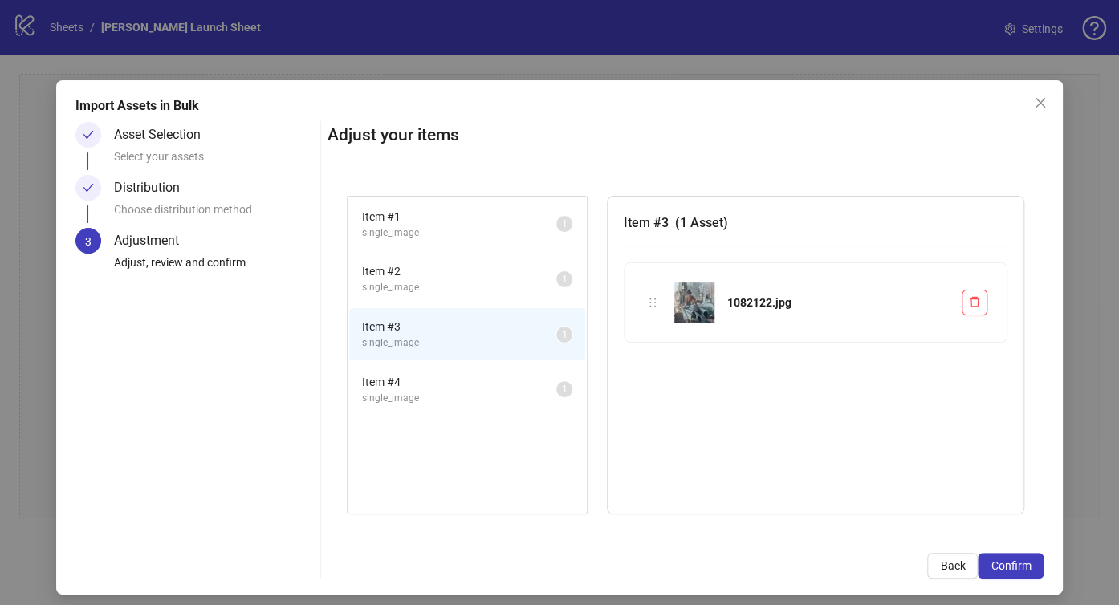
click at [425, 289] on span "single_image" at bounding box center [459, 287] width 194 height 15
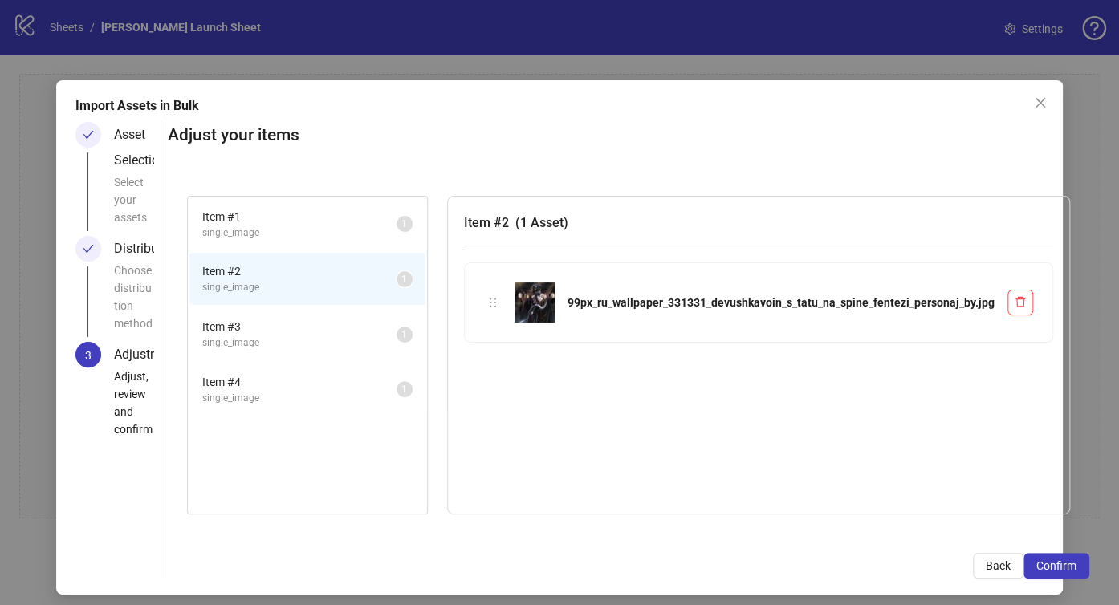
click at [300, 340] on span "single_image" at bounding box center [299, 342] width 194 height 15
